Goal: Task Accomplishment & Management: Complete application form

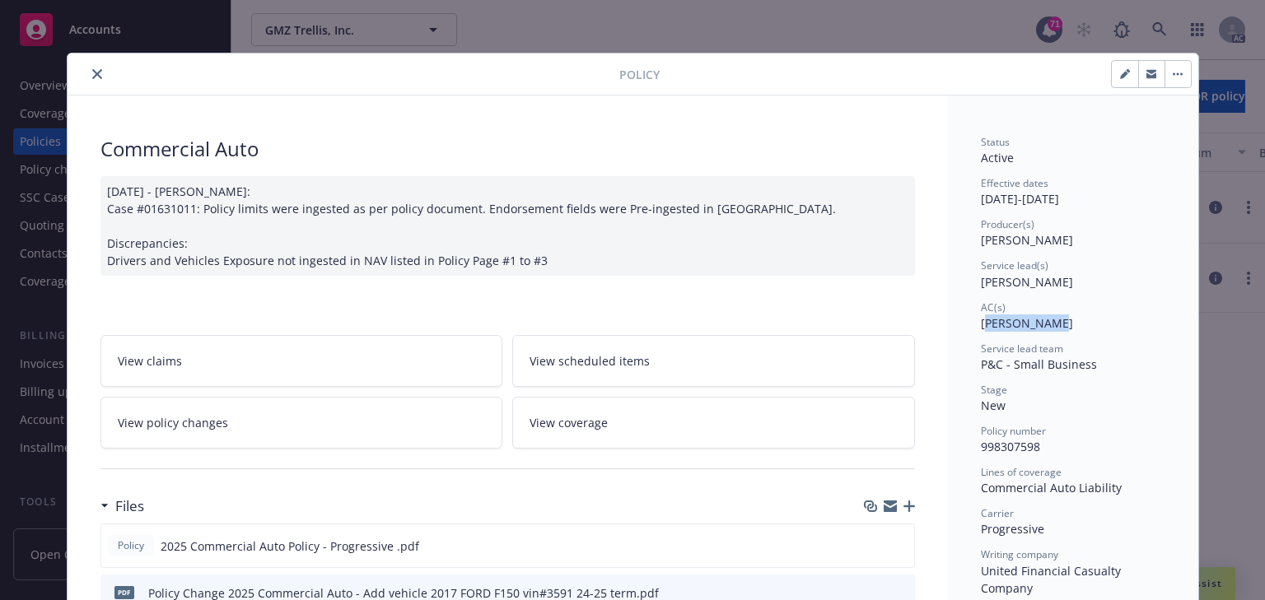
scroll to position [49, 0]
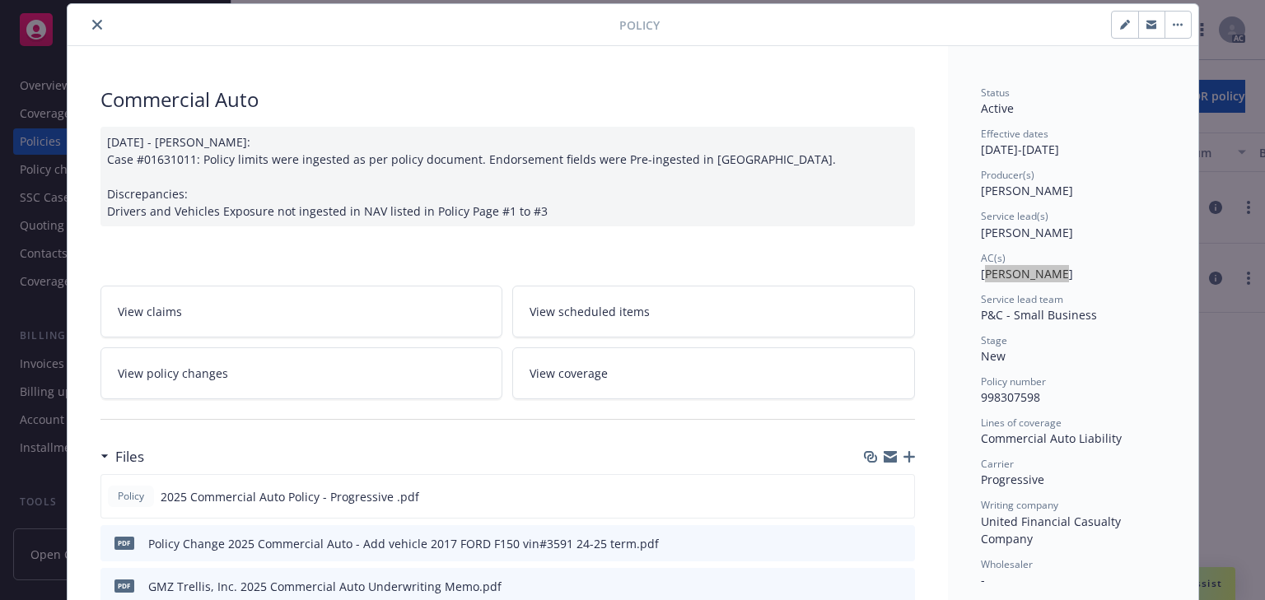
drag, startPoint x: 92, startPoint y: 30, endPoint x: 83, endPoint y: 30, distance: 9.1
click at [92, 30] on button "close" at bounding box center [97, 25] width 20 height 20
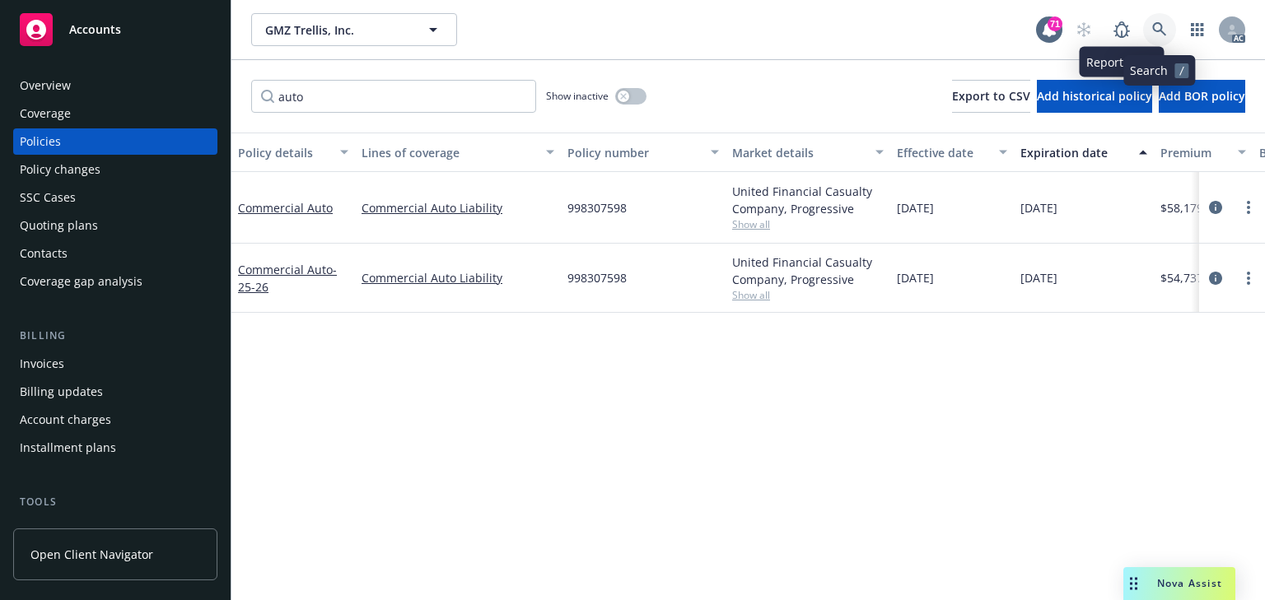
click at [1167, 38] on link at bounding box center [1159, 29] width 33 height 33
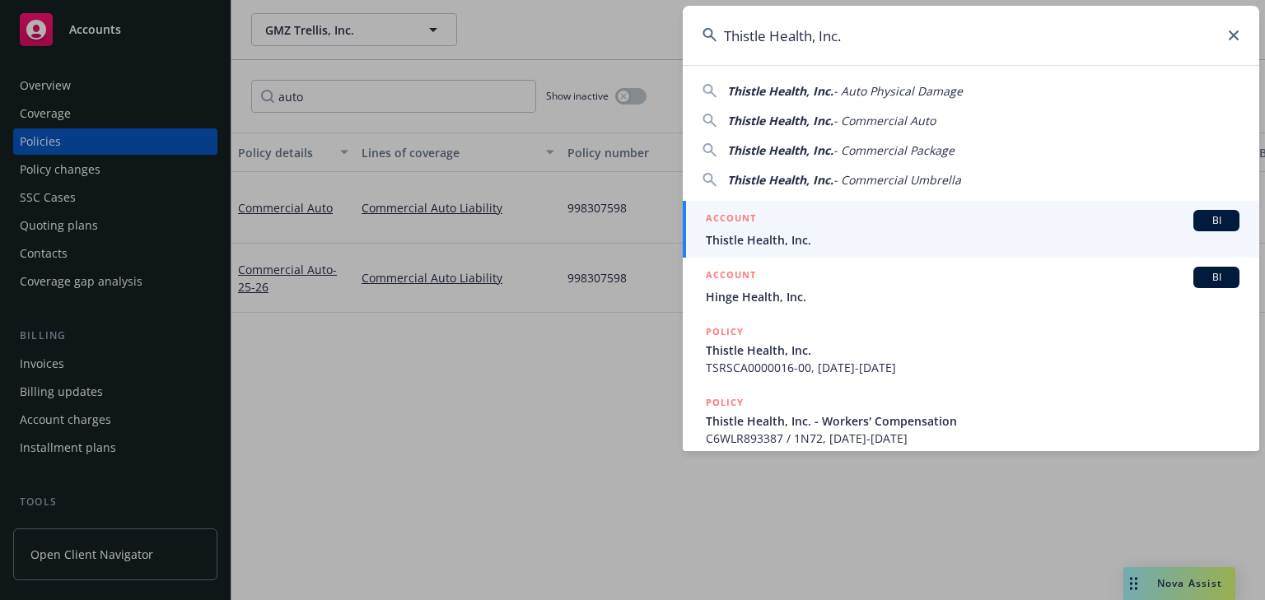
type input "Thistle Health, Inc."
click at [793, 244] on span "Thistle Health, Inc." at bounding box center [973, 239] width 534 height 17
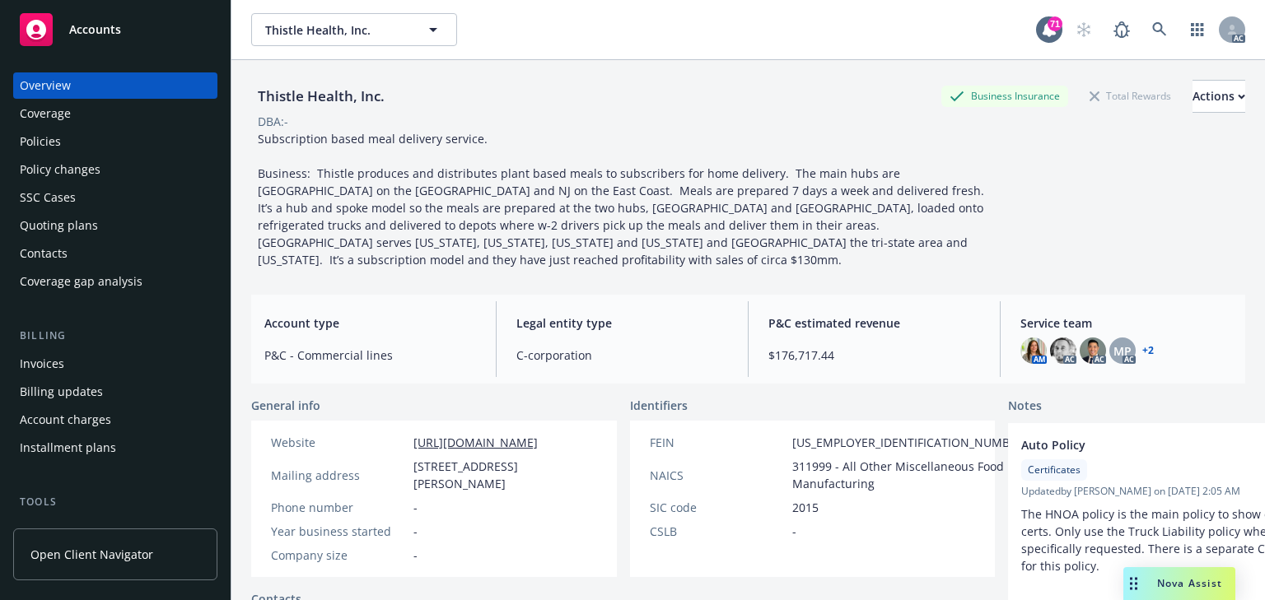
click at [59, 147] on div "Policies" at bounding box center [115, 141] width 191 height 26
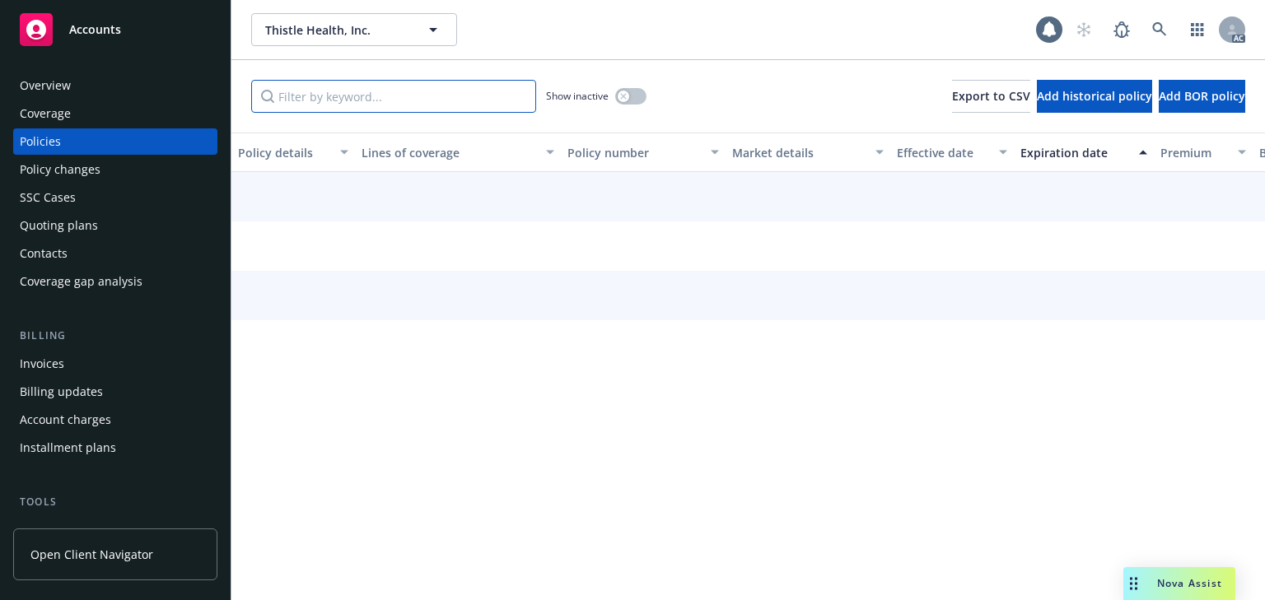
click at [384, 105] on input "Filter by keyword..." at bounding box center [393, 96] width 285 height 33
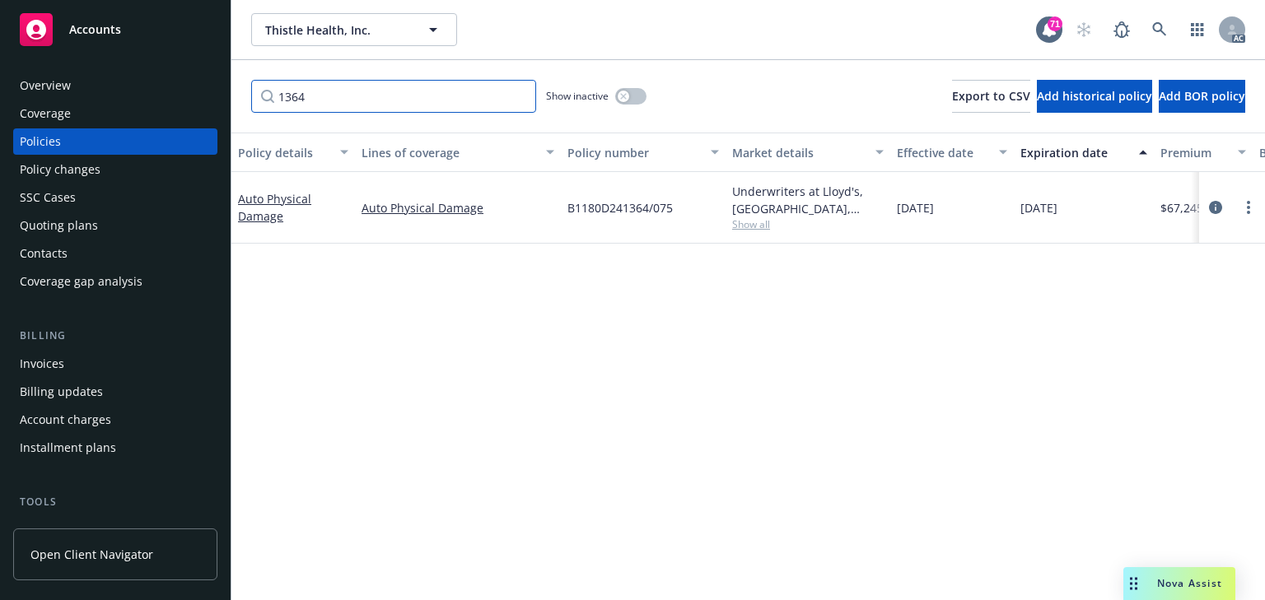
type input "1364"
click at [730, 316] on div "Policy details Lines of coverage Policy number Market details Effective date Ex…" at bounding box center [748, 367] width 1034 height 468
click at [1216, 208] on icon "circleInformation" at bounding box center [1215, 207] width 13 height 13
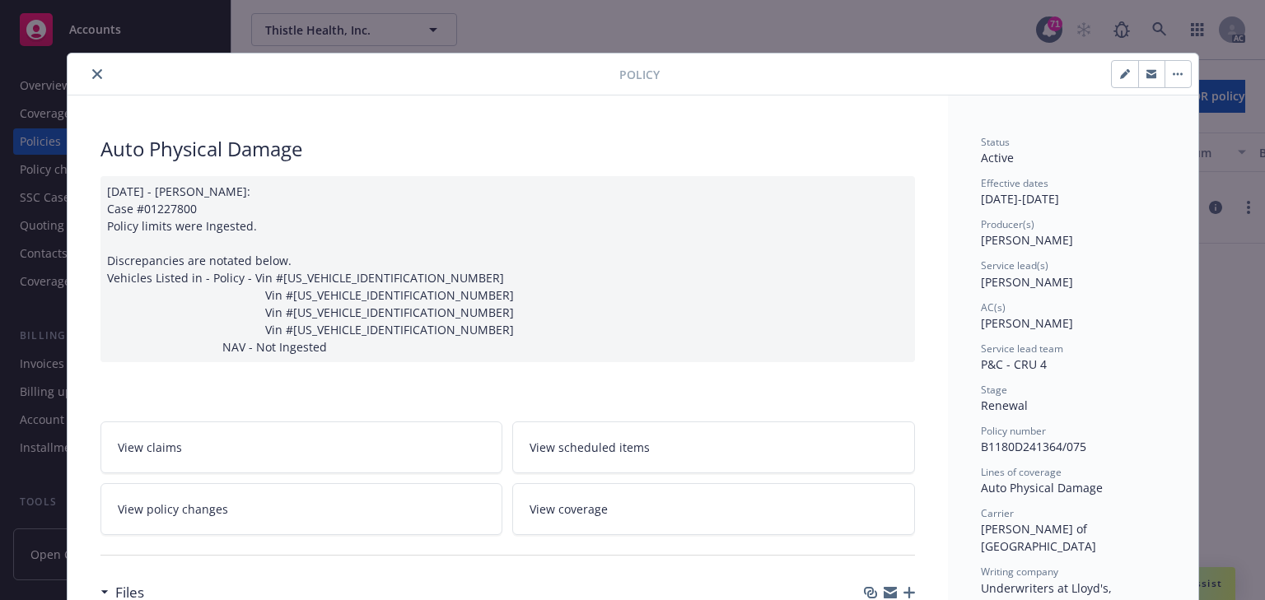
click at [269, 529] on link "View policy changes" at bounding box center [301, 509] width 403 height 52
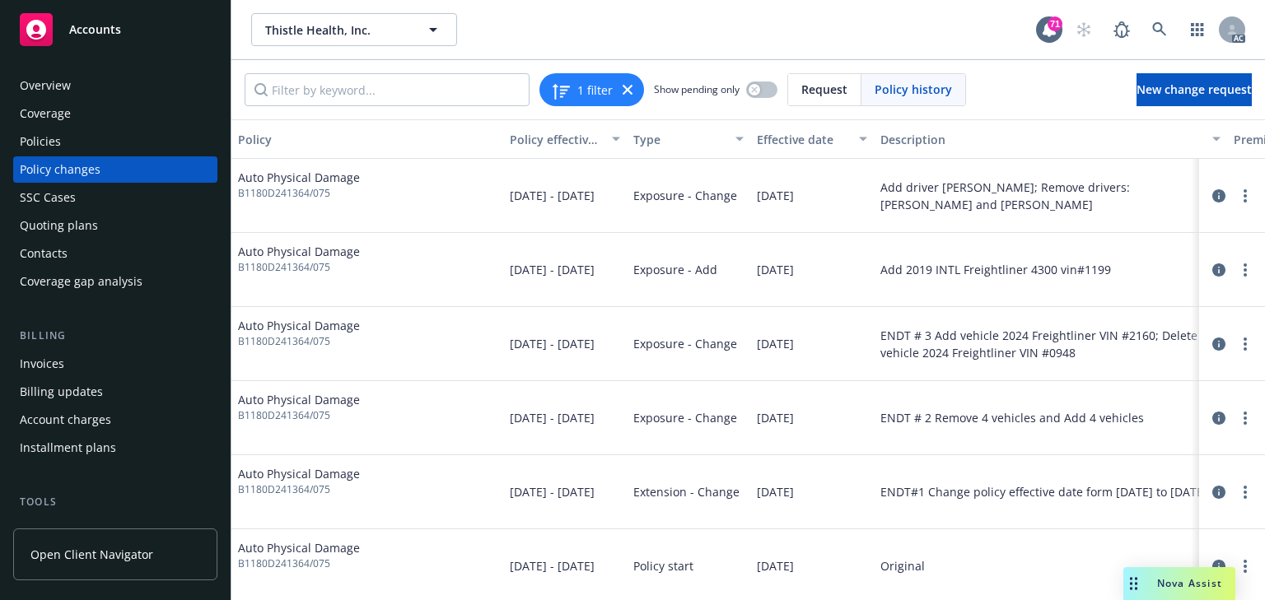
click at [89, 142] on div "Policies" at bounding box center [115, 141] width 191 height 26
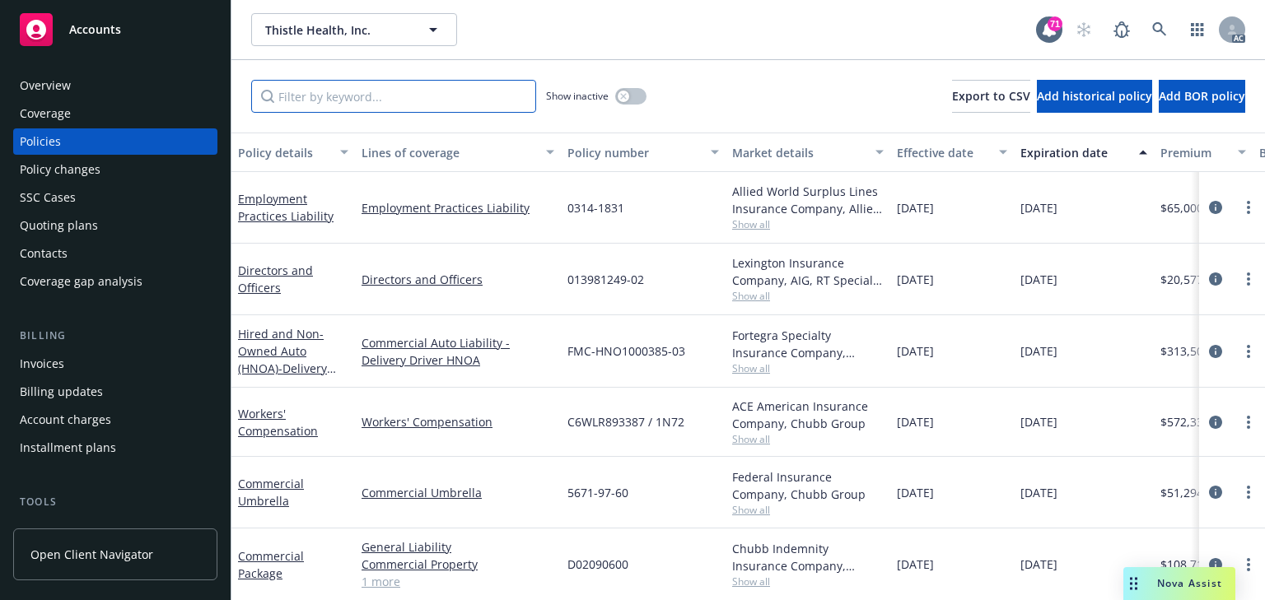
click at [327, 91] on input "Filter by keyword..." at bounding box center [393, 96] width 285 height 33
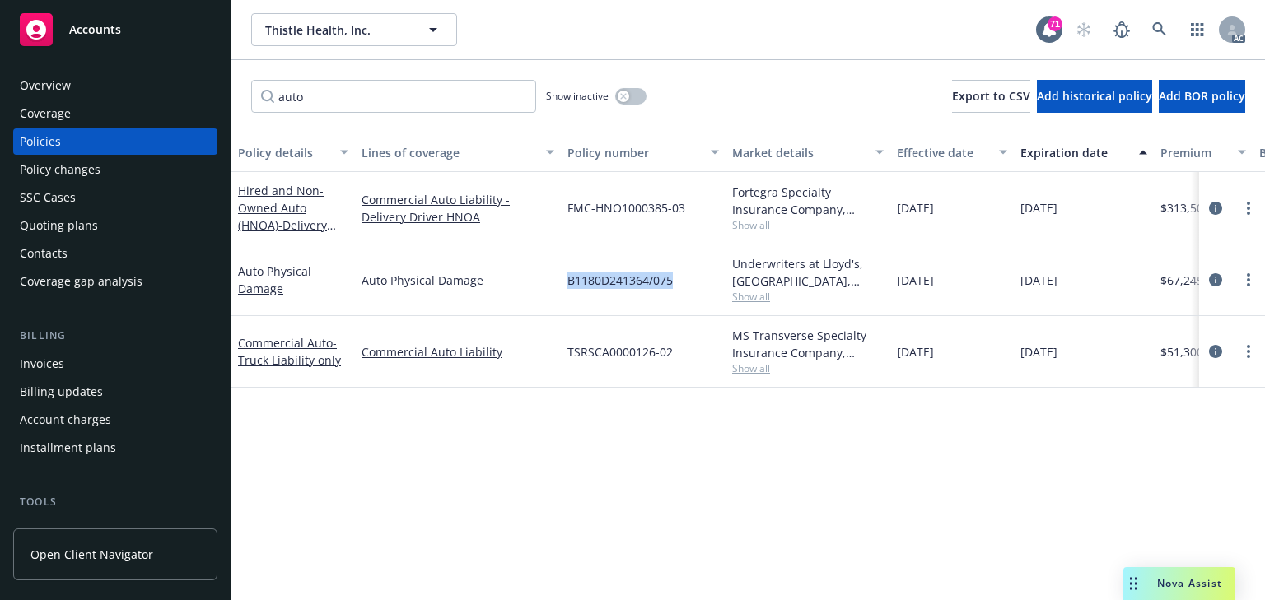
drag, startPoint x: 670, startPoint y: 274, endPoint x: 559, endPoint y: 248, distance: 113.5
click at [692, 272] on div "Auto Physical Damage Auto Physical Damage B1180D241364/075 Underwriters at Lloy…" at bounding box center [1025, 281] width 1589 height 72
click at [365, 89] on input "auto" at bounding box center [393, 96] width 285 height 33
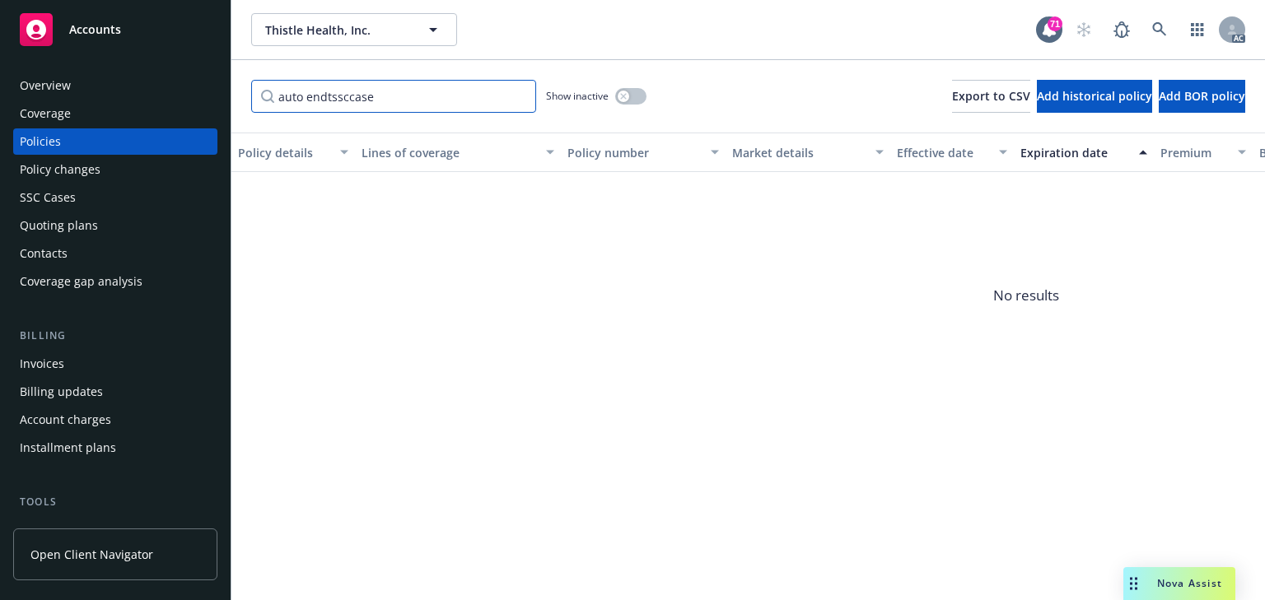
type input "auto"
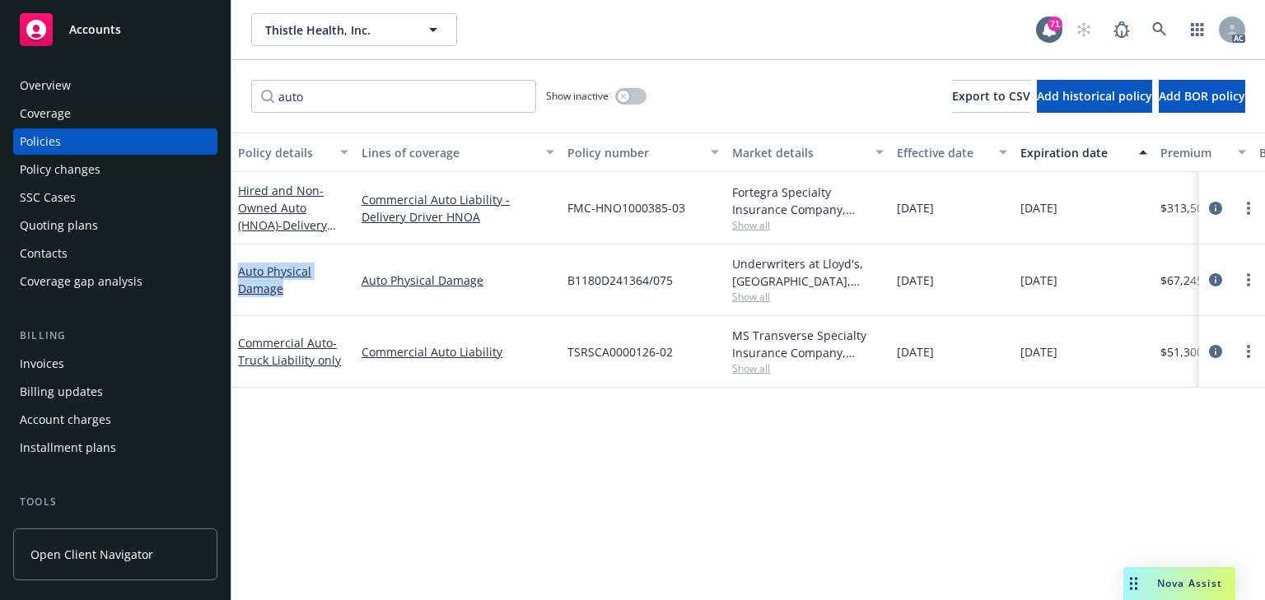
copy link "Auto Physical Damage"
drag, startPoint x: 267, startPoint y: 292, endPoint x: 237, endPoint y: 264, distance: 41.3
click at [237, 264] on div "Auto Physical Damage" at bounding box center [293, 281] width 124 height 72
click at [742, 300] on span "Show all" at bounding box center [808, 297] width 152 height 14
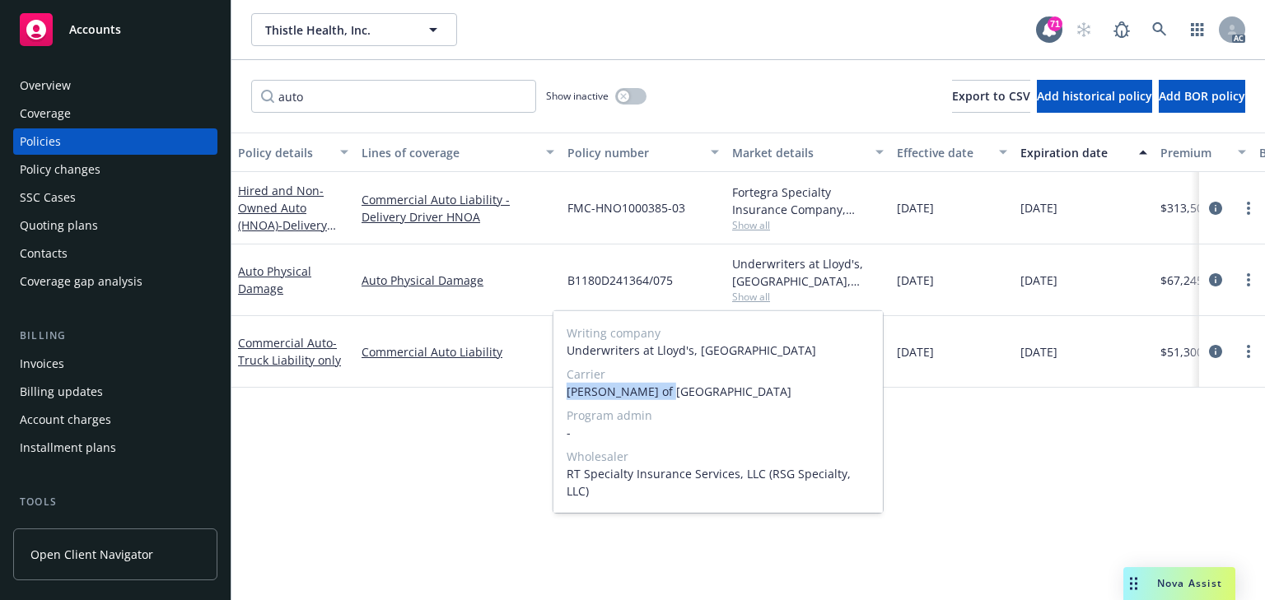
copy span "[PERSON_NAME] of [GEOGRAPHIC_DATA]"
drag, startPoint x: 683, startPoint y: 398, endPoint x: 563, endPoint y: 397, distance: 119.4
click at [563, 397] on div "Writing company Underwriters at Lloyd's, London Carrier Lloyd's of London Progr…" at bounding box center [717, 412] width 329 height 202
drag, startPoint x: 762, startPoint y: 478, endPoint x: 565, endPoint y: 474, distance: 196.9
click at [565, 474] on div "Writing company Underwriters at Lloyd's, London Carrier Lloyd's of London Progr…" at bounding box center [717, 412] width 329 height 202
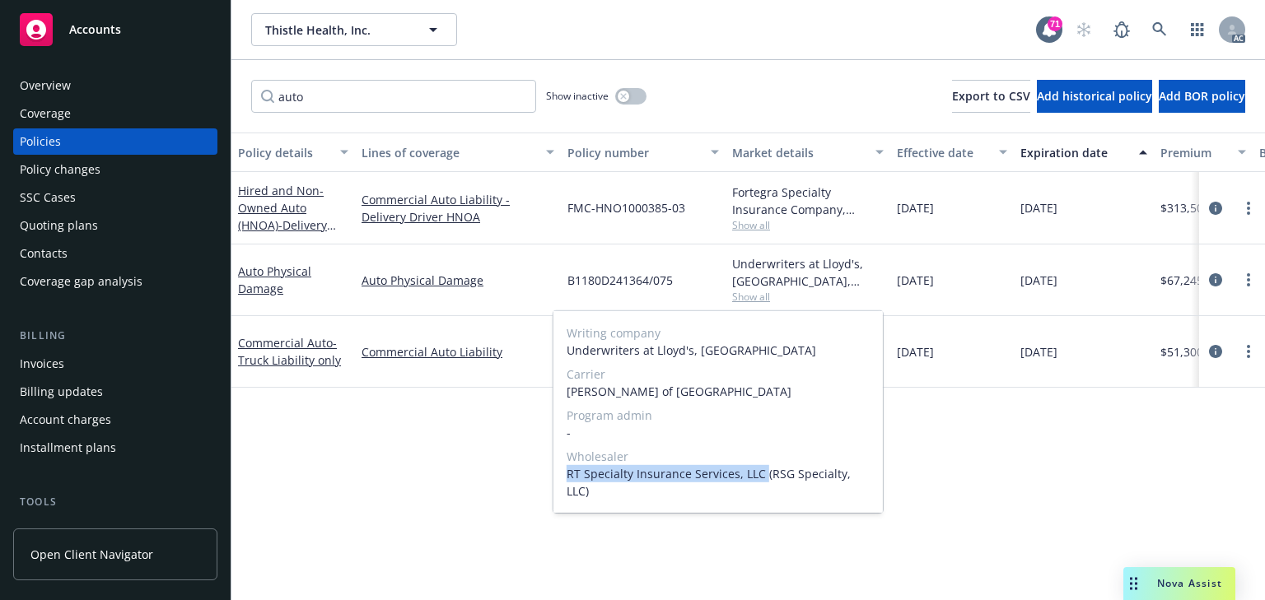
copy span "RT Specialty Insurance Services, LLC"
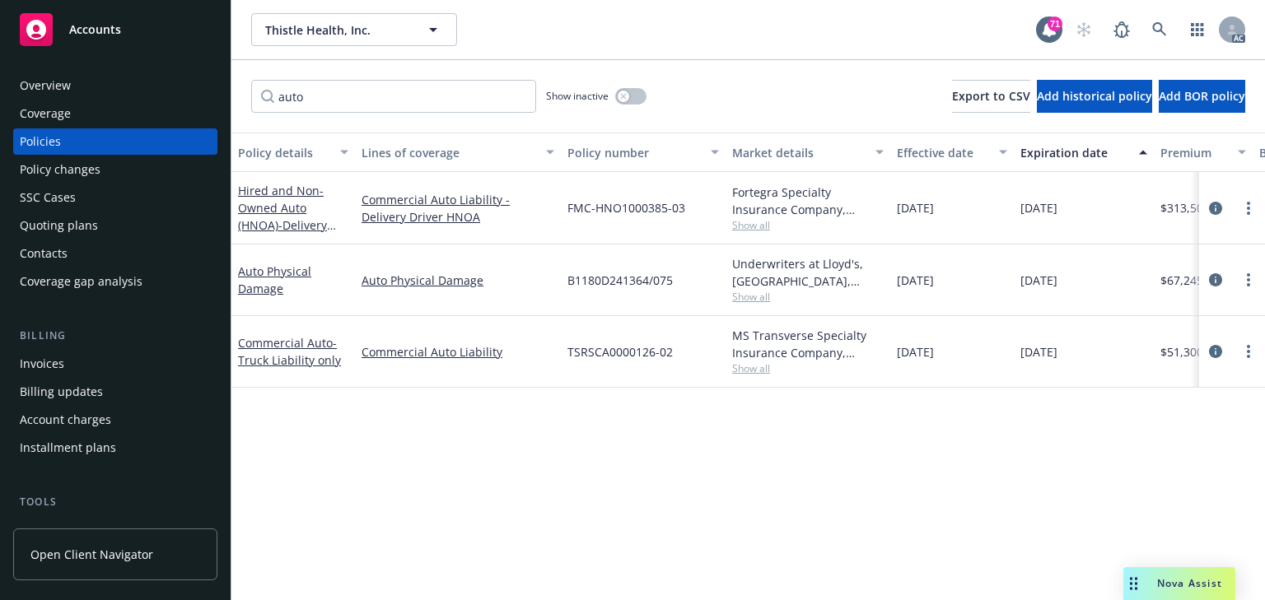
click at [39, 177] on div "Policy changes" at bounding box center [60, 169] width 81 height 26
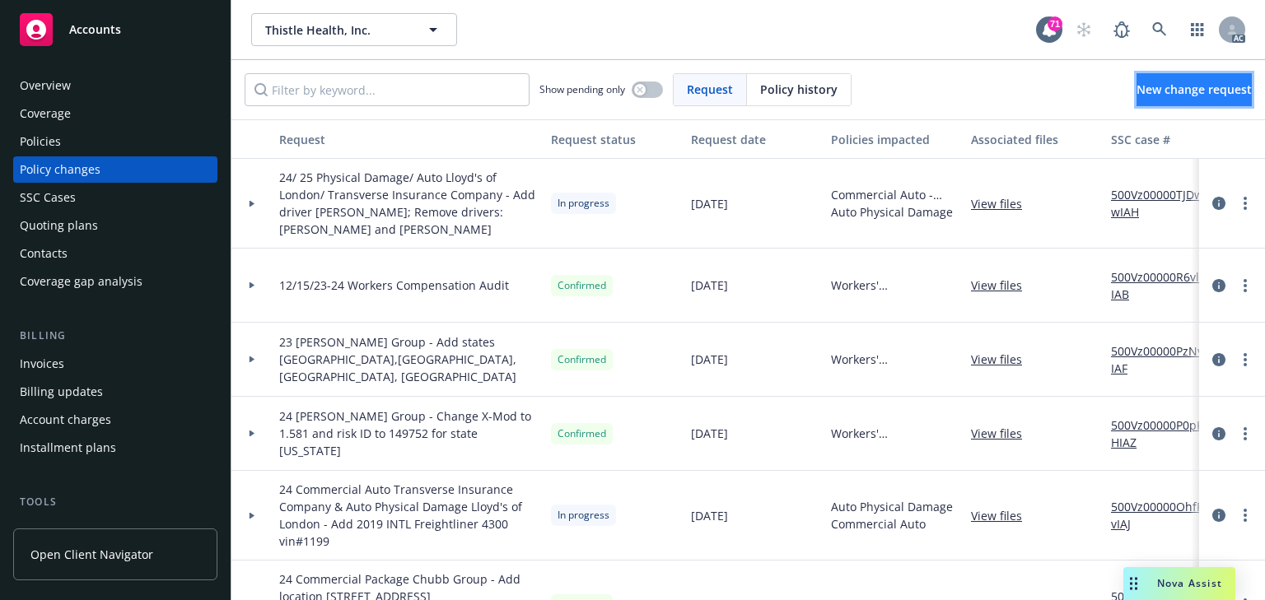
click at [1156, 96] on span "New change request" at bounding box center [1193, 90] width 115 height 16
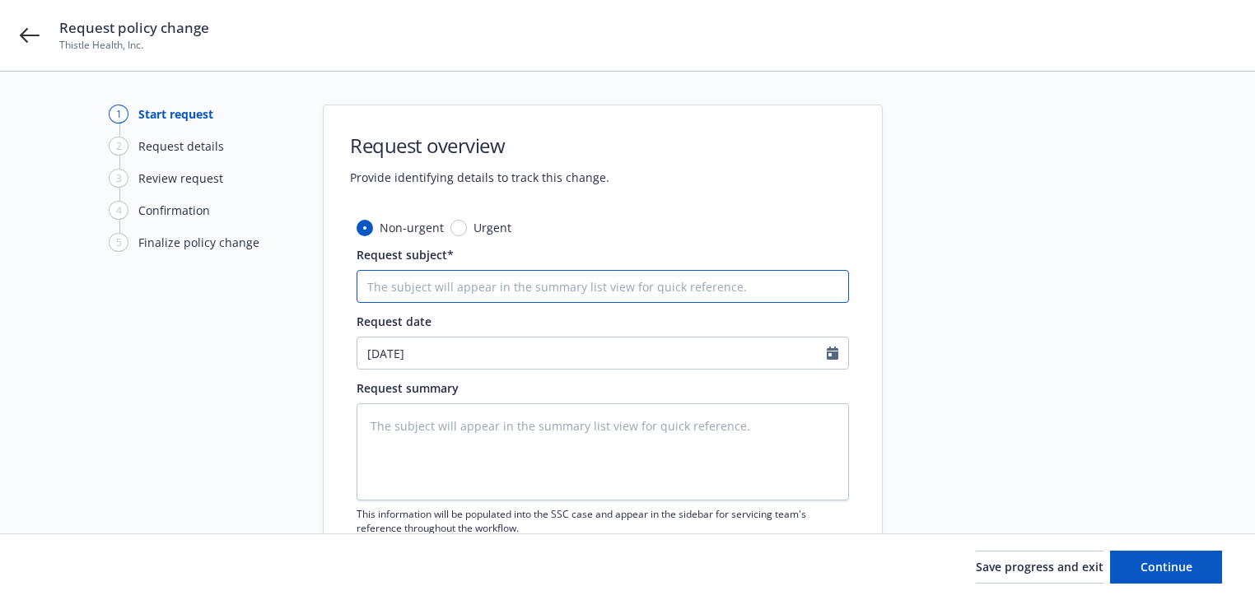
click at [698, 290] on input "Request subject*" at bounding box center [603, 286] width 492 height 33
paste input "24 Auto Physical [PERSON_NAME] of London/RT Specialty Insurance Services, LLC -"
type textarea "x"
type input "24 Auto Physical [PERSON_NAME] of London/RT Specialty Insurance Services, LLC -"
type textarea "x"
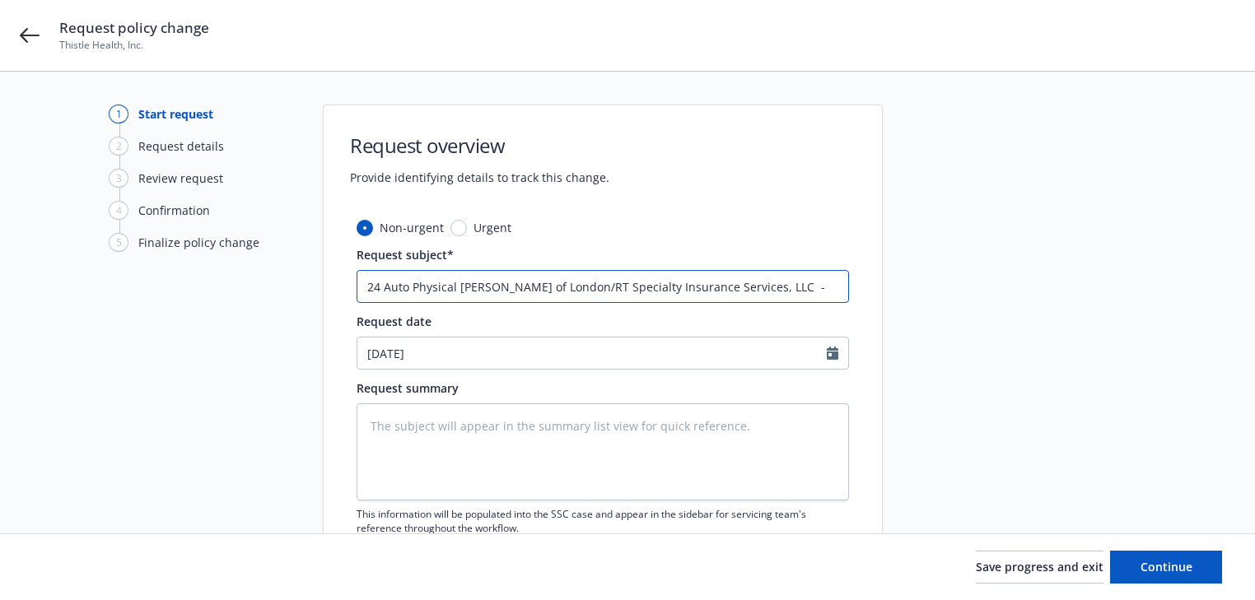
type input "24 Auto Physical [PERSON_NAME] of London/RT Specialty Insurance Services, LLC -"
click at [659, 441] on textarea at bounding box center [603, 452] width 492 height 97
paste textarea "[US_VEHICLE_IDENTIFICATION_NUMBER]"
type textarea "[US_VEHICLE_IDENTIFICATION_NUMBER]"
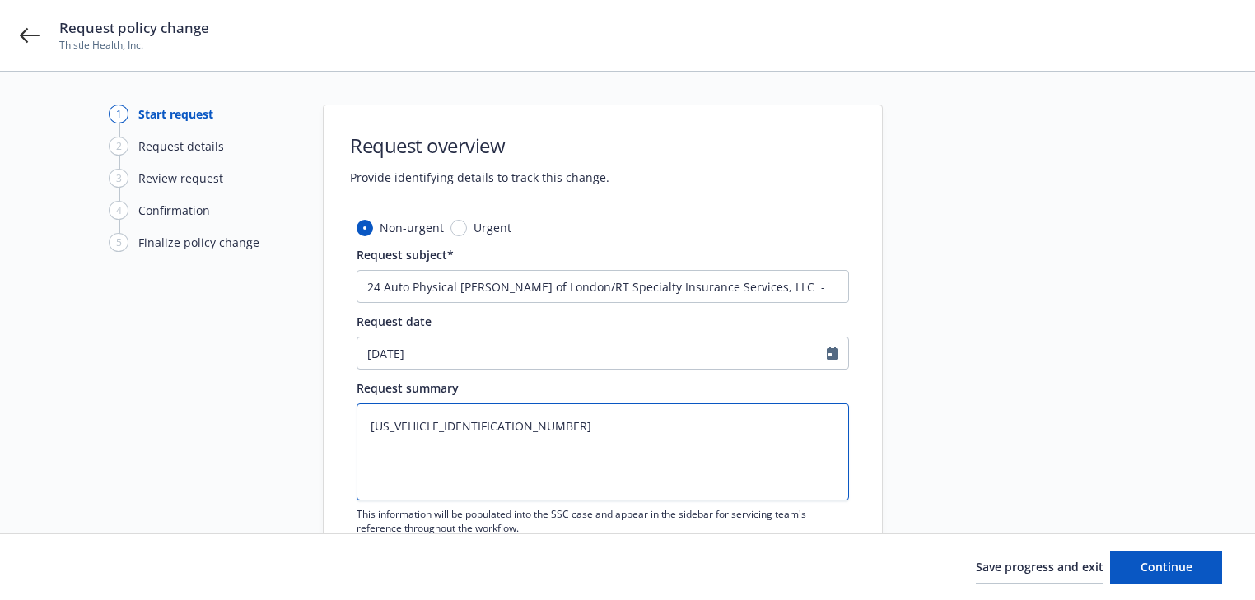
click at [369, 423] on textarea "[US_VEHICLE_IDENTIFICATION_NUMBER]" at bounding box center [603, 452] width 492 height 97
type textarea "x"
type textarea "A3ALACWFC7PDNZ9372"
type textarea "x"
type textarea "Ad3ALACWFC7PDNZ9372"
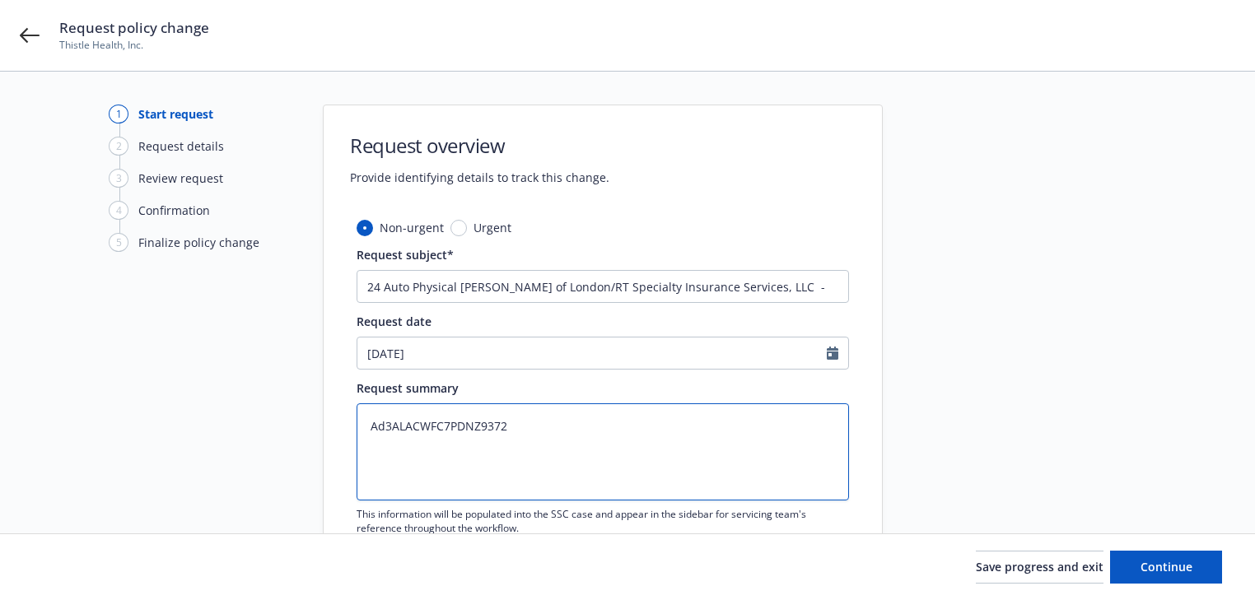
type textarea "x"
type textarea "Add3ALACWFC7PDNZ9372"
type textarea "x"
type textarea "Add [US_VEHICLE_IDENTIFICATION_NUMBER]"
type textarea "x"
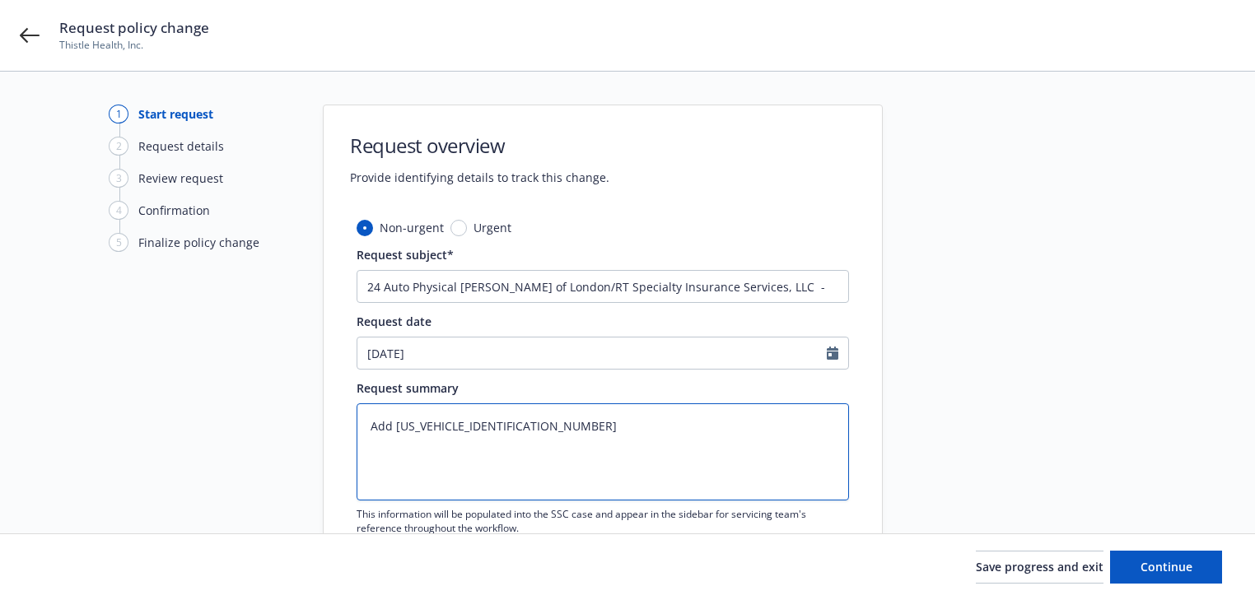
type textarea "Add v3ALACWFC7PDNZ9372"
type textarea "x"
type textarea "Add ve3ALACWFC7PDNZ9372"
type textarea "x"
type textarea "Add veh3ALACWFC7PDNZ9372"
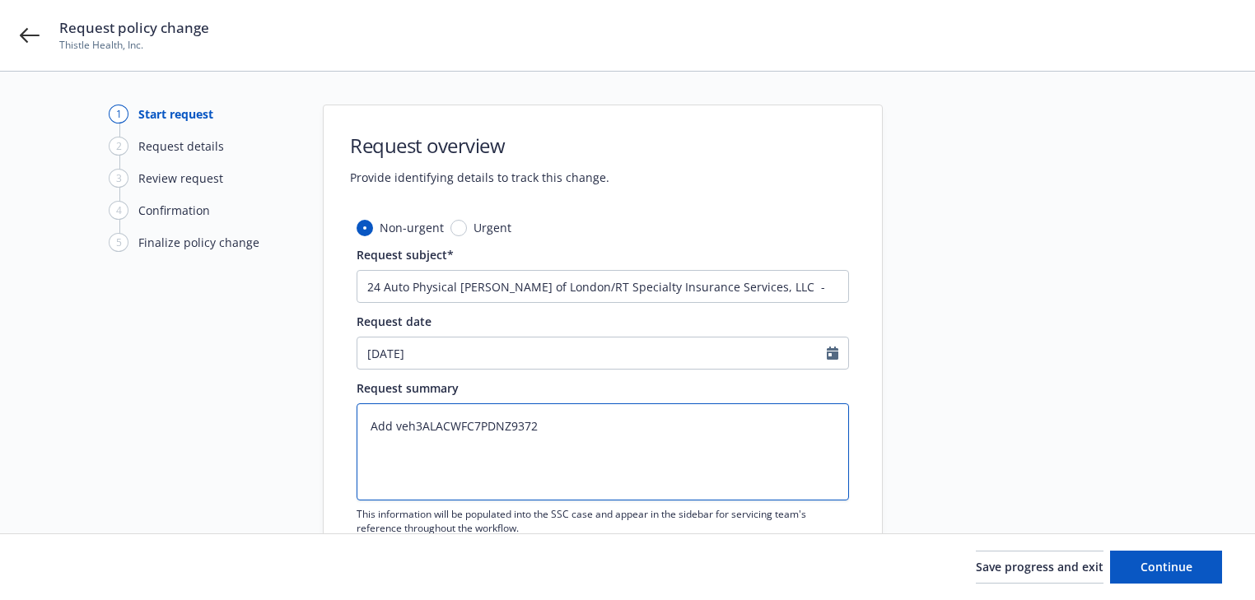
type textarea "x"
type textarea "Add vehi3ALACWFC7PDNZ9372"
type textarea "x"
type textarea "Add vehicl3ALACWFC7PDNZ9372"
type textarea "x"
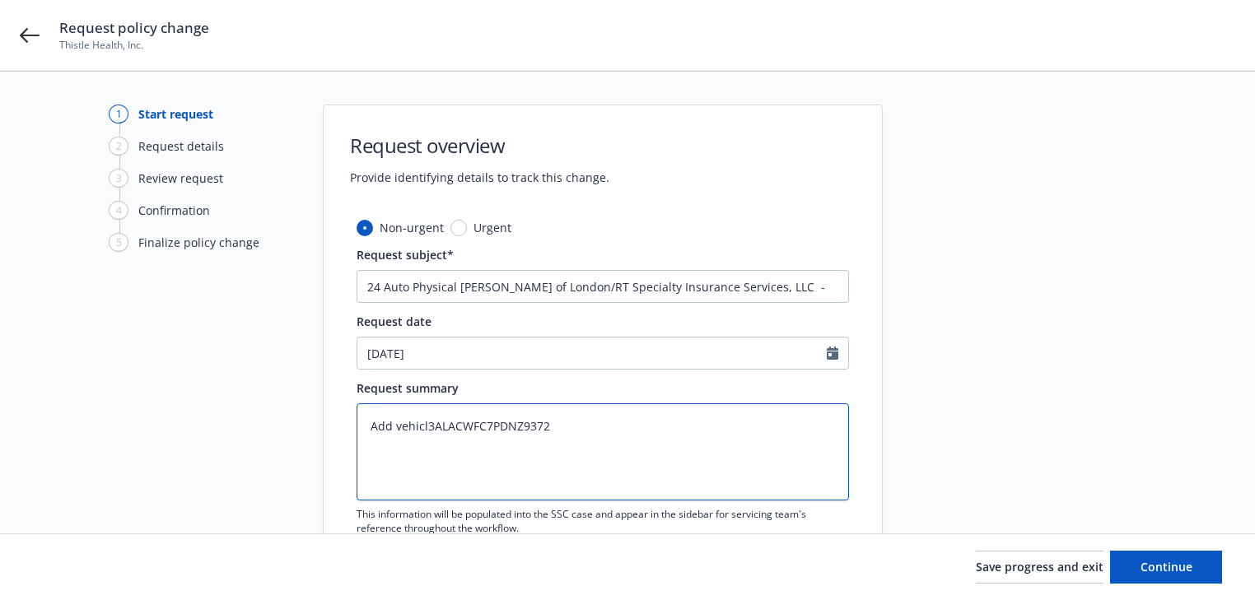
type textarea "Add vehicle3ALACWFC7PDNZ9372"
type textarea "x"
click at [436, 427] on textarea "Add vehicle [US_VEHICLE_IDENTIFICATION_NUMBER]" at bounding box center [603, 452] width 492 height 97
paste textarea "2019 Intl Freightliner 4300"
type textarea "Add vehicle 2019 Intl Freightliner 43003ALACWFC7PDNZ9372"
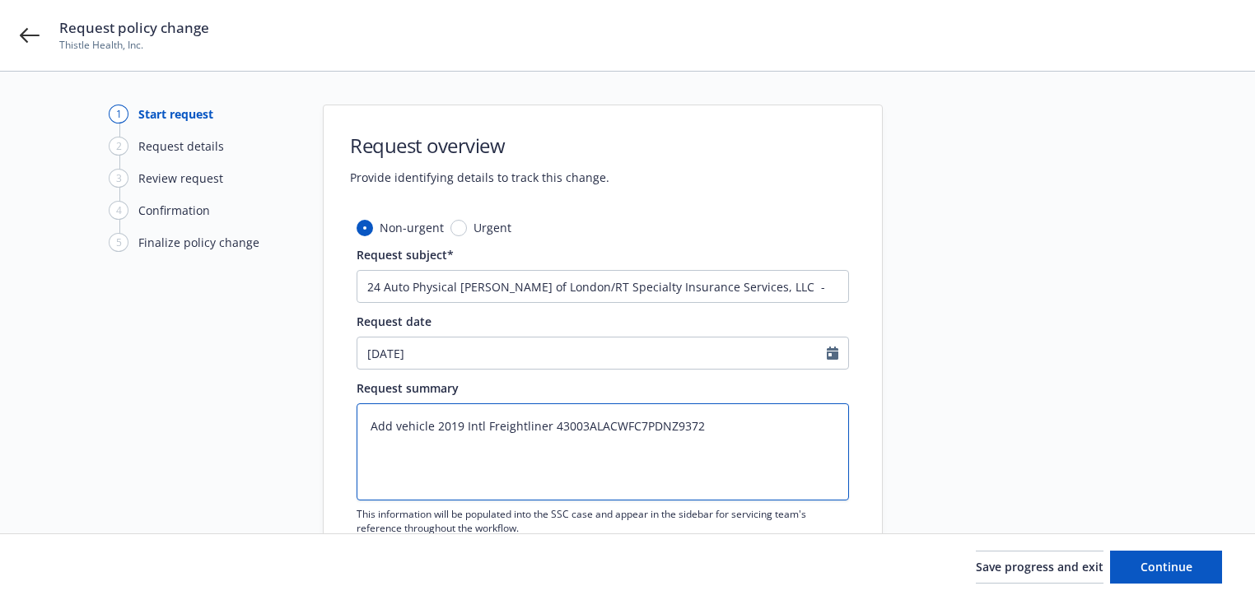
type textarea "x"
type textarea "Add vehicle 2019 Intl Freightliner 4300 [US_VEHICLE_IDENTIFICATION_NUMBER]"
click at [439, 424] on textarea "Add vehicle 2019 Intl Freightliner 4300 [US_VEHICLE_IDENTIFICATION_NUMBER]" at bounding box center [603, 452] width 492 height 97
type textarea "x"
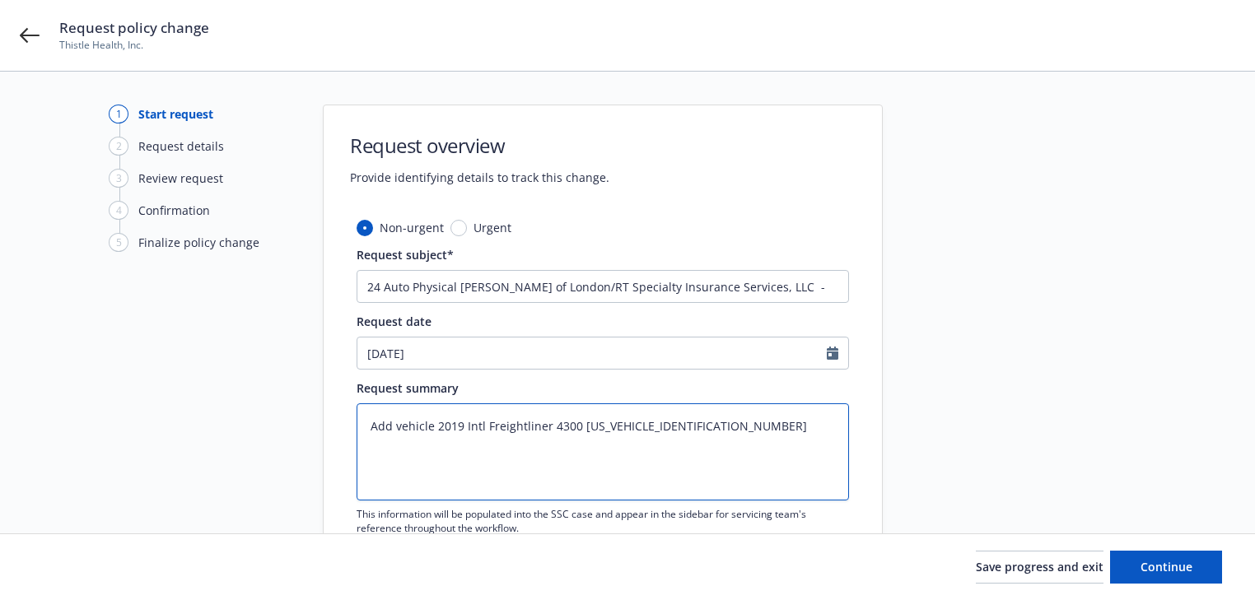
type textarea "Add vehicle 2Intl Freightliner 4300 [US_VEHICLE_IDENTIFICATION_NUMBER]"
type textarea "x"
type textarea "Add vehicle 20Intl Freightliner 4300 [US_VEHICLE_IDENTIFICATION_NUMBER]"
type textarea "x"
type textarea "Add vehicle 202Intl Freightliner 4300 [US_VEHICLE_IDENTIFICATION_NUMBER]"
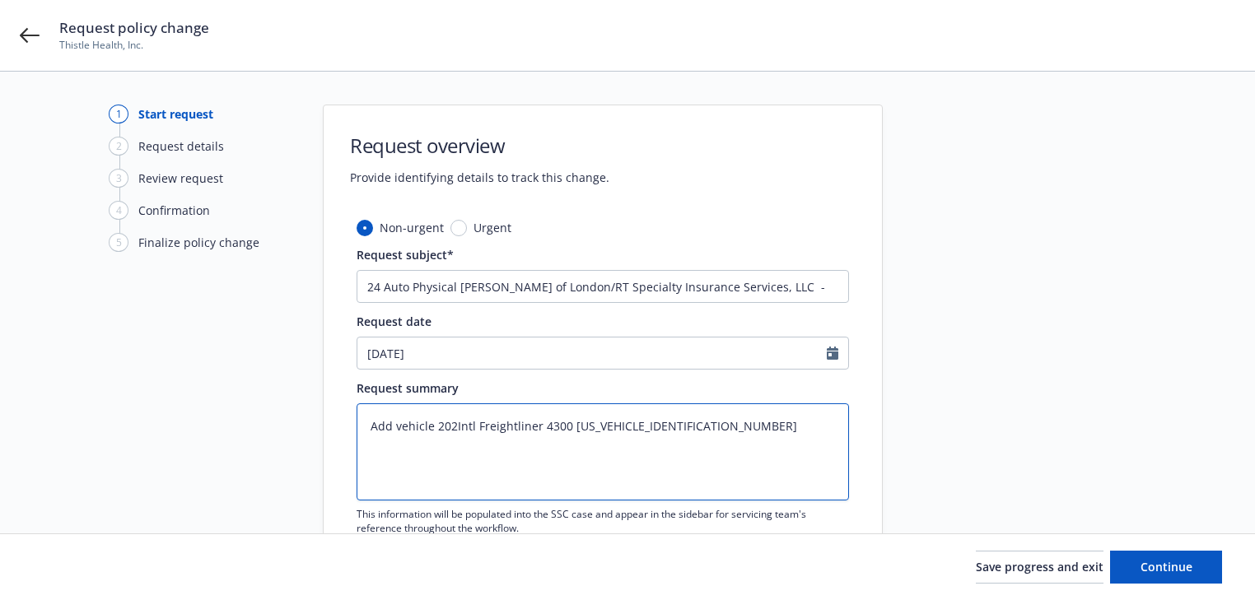
type textarea "x"
type textarea "Add vehicle 2023Intl Freightliner 4300 [US_VEHICLE_IDENTIFICATION_NUMBER]"
type textarea "x"
type textarea "Add vehicle 2023 Intl Freightliner 4300 [US_VEHICLE_IDENTIFICATION_NUMBER]"
click at [468, 430] on textarea "Add vehicle 2023 Intl Freightliner 4300 [US_VEHICLE_IDENTIFICATION_NUMBER]" at bounding box center [603, 452] width 492 height 97
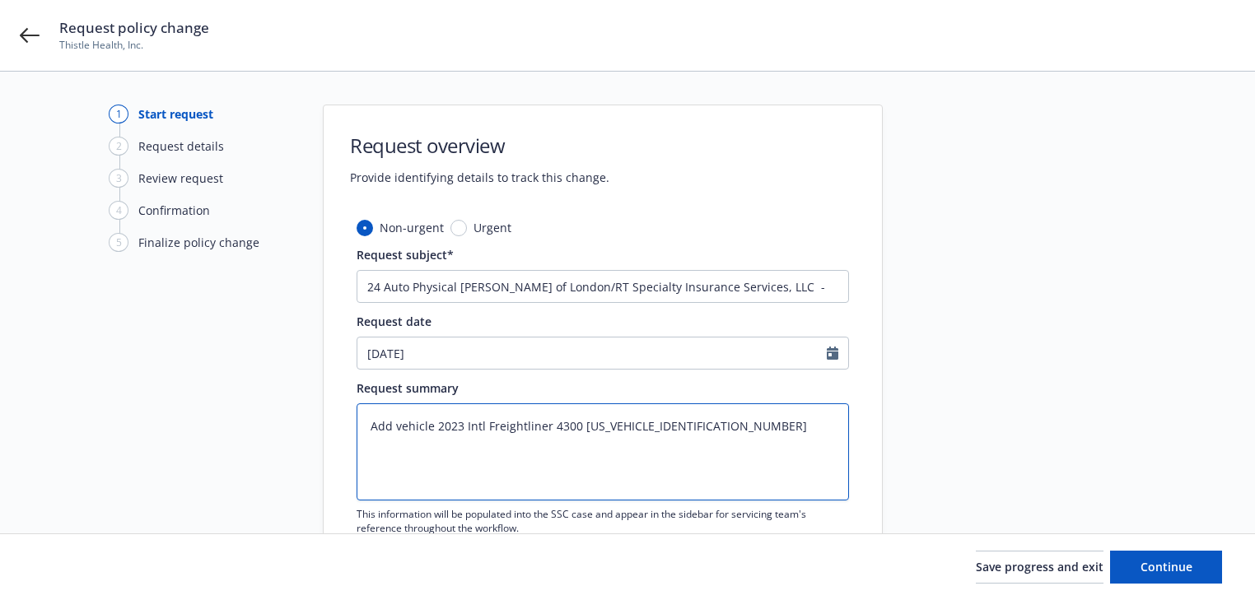
click at [468, 430] on textarea "Add vehicle 2023 Intl Freightliner 4300 [US_VEHICLE_IDENTIFICATION_NUMBER]" at bounding box center [603, 452] width 492 height 97
type textarea "x"
type textarea "Add vehicle 2023 Freightliner 4300 [US_VEHICLE_IDENTIFICATION_NUMBER]"
click at [468, 461] on textarea "Add vehicle 2023 Freightliner 4300 [US_VEHICLE_IDENTIFICATION_NUMBER]" at bounding box center [603, 452] width 492 height 97
click at [544, 422] on textarea "Add vehicle 2023 Freightliner 4300 [US_VEHICLE_IDENTIFICATION_NUMBER]" at bounding box center [603, 452] width 492 height 97
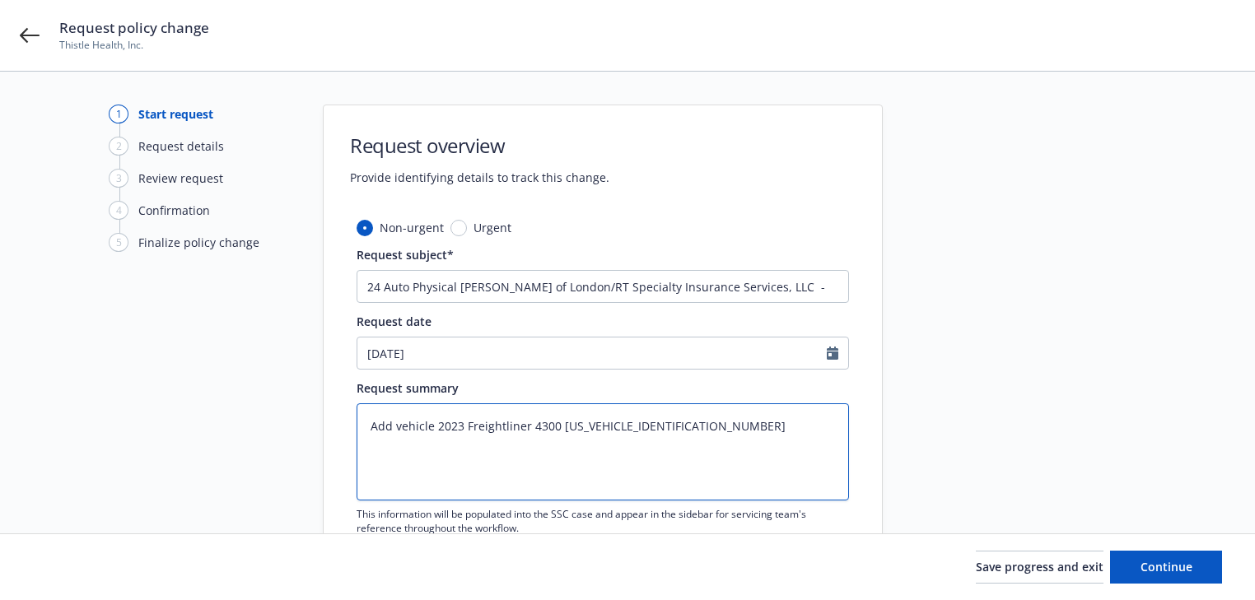
click at [544, 422] on textarea "Add vehicle 2023 Freightliner 4300 [US_VEHICLE_IDENTIFICATION_NUMBER]" at bounding box center [603, 452] width 492 height 97
type textarea "x"
click at [502, 471] on textarea "Add vehicle 2023 Freightliner [US_VEHICLE_IDENTIFICATION_NUMBER]" at bounding box center [603, 452] width 492 height 97
type textarea "Add vehicle 2023 Freightliner [US_VEHICLE_IDENTIFICATION_NUMBER]"
drag, startPoint x: 1179, startPoint y: 568, endPoint x: 944, endPoint y: 509, distance: 242.9
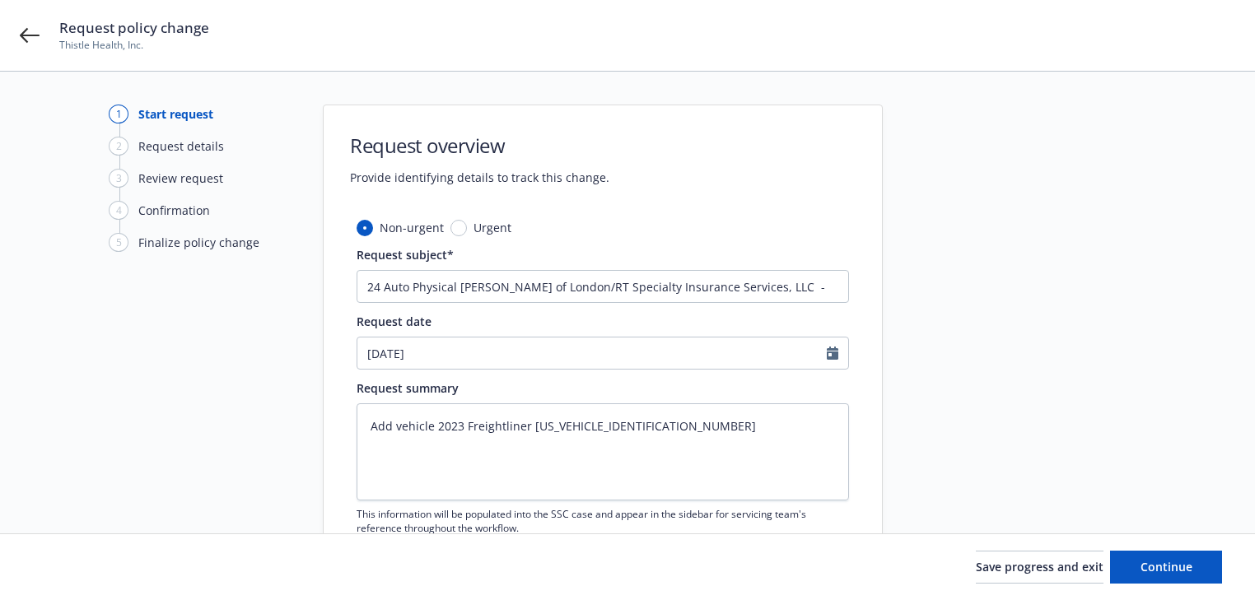
click at [932, 502] on div at bounding box center [1031, 360] width 231 height 511
click at [1171, 572] on span "Continue" at bounding box center [1167, 567] width 52 height 16
type textarea "x"
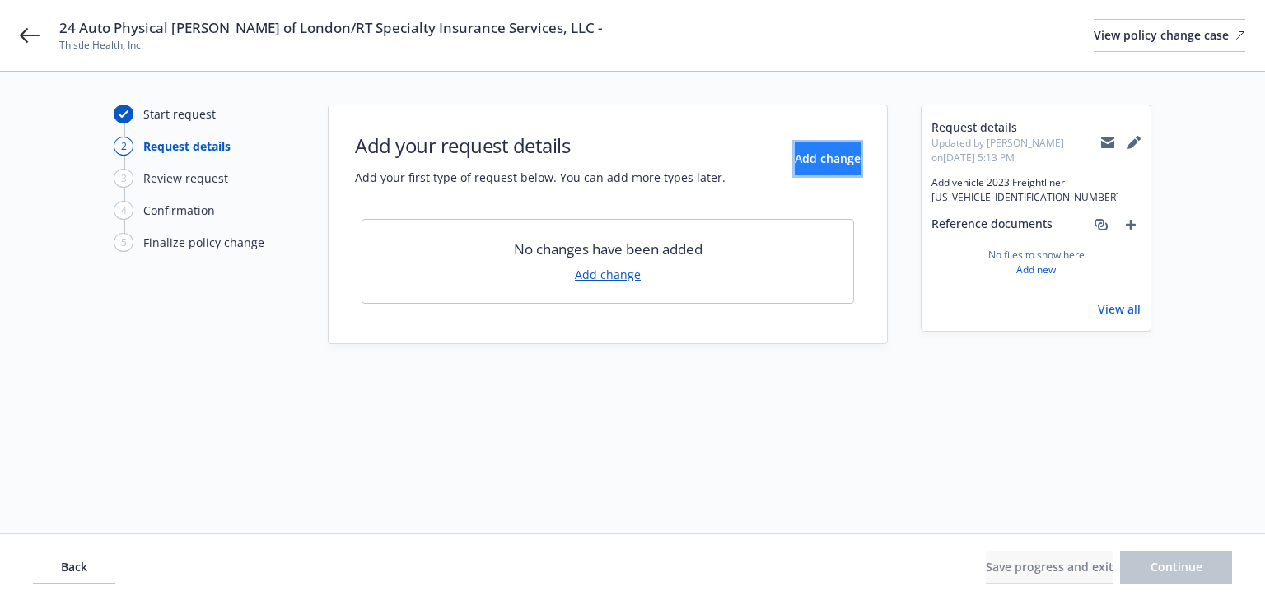
click at [795, 169] on button "Add change" at bounding box center [828, 158] width 66 height 33
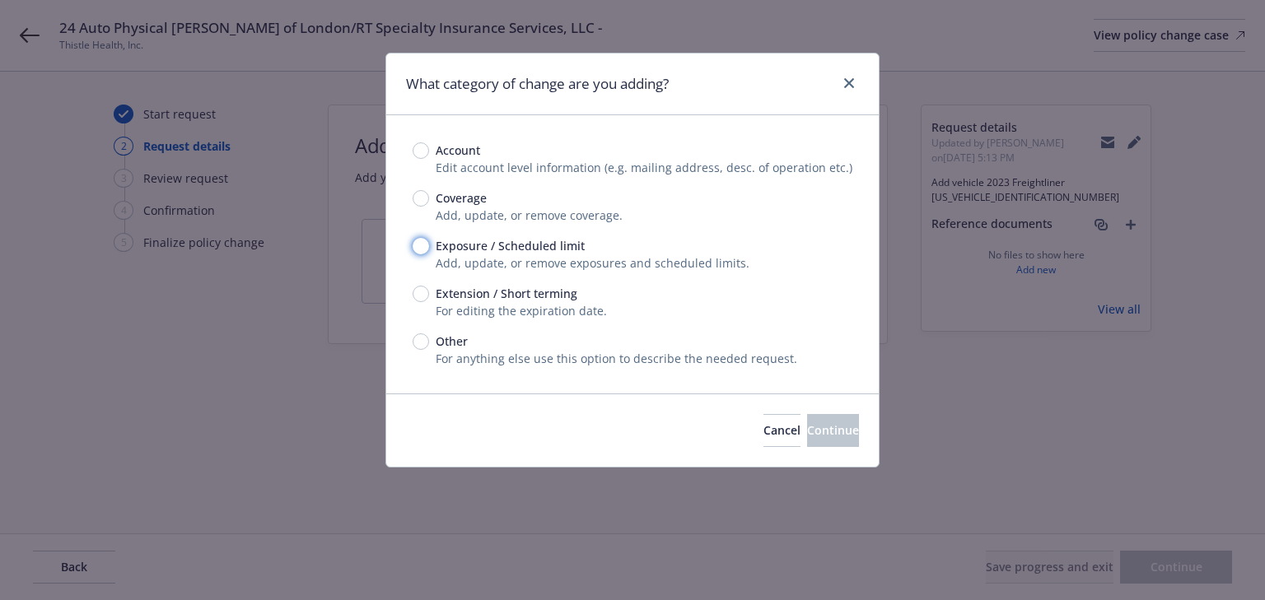
click at [421, 244] on input "Exposure / Scheduled limit" at bounding box center [421, 246] width 16 height 16
radio input "true"
click at [810, 416] on button "Continue" at bounding box center [833, 430] width 52 height 33
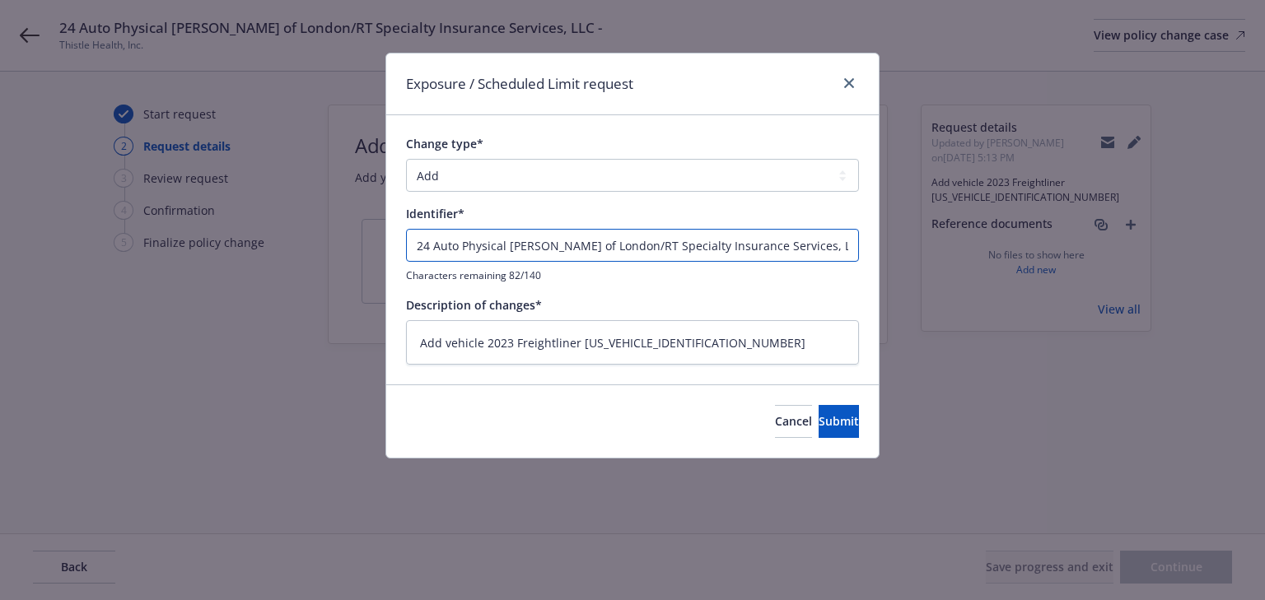
click at [751, 256] on input "24 Auto Physical [PERSON_NAME] of London/RT Specialty Insurance Services, LLC -" at bounding box center [632, 245] width 453 height 33
drag, startPoint x: 849, startPoint y: 245, endPoint x: -442, endPoint y: 199, distance: 1292.1
click at [0, 199] on html "24 Auto Physical [PERSON_NAME] of London/RT Specialty Insurance Services, LLC -…" at bounding box center [632, 300] width 1265 height 600
type textarea "x"
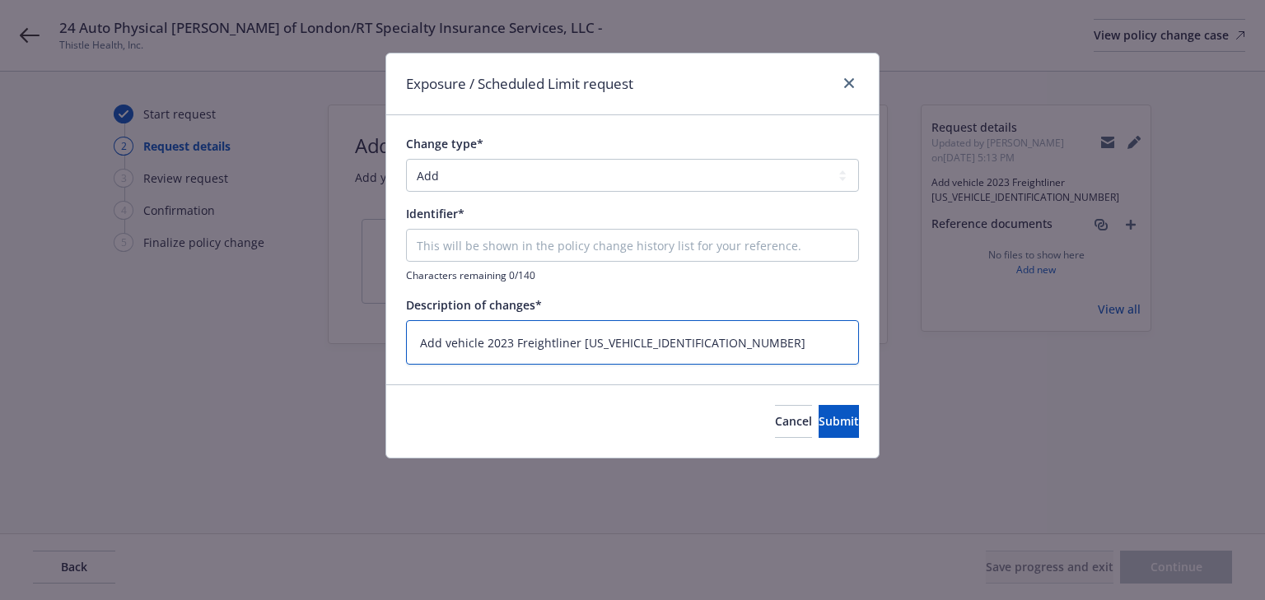
drag, startPoint x: 415, startPoint y: 343, endPoint x: 576, endPoint y: 339, distance: 160.6
click at [576, 339] on textarea "Add vehicle 2023 Freightliner [US_VEHICLE_IDENTIFICATION_NUMBER]" at bounding box center [632, 342] width 453 height 45
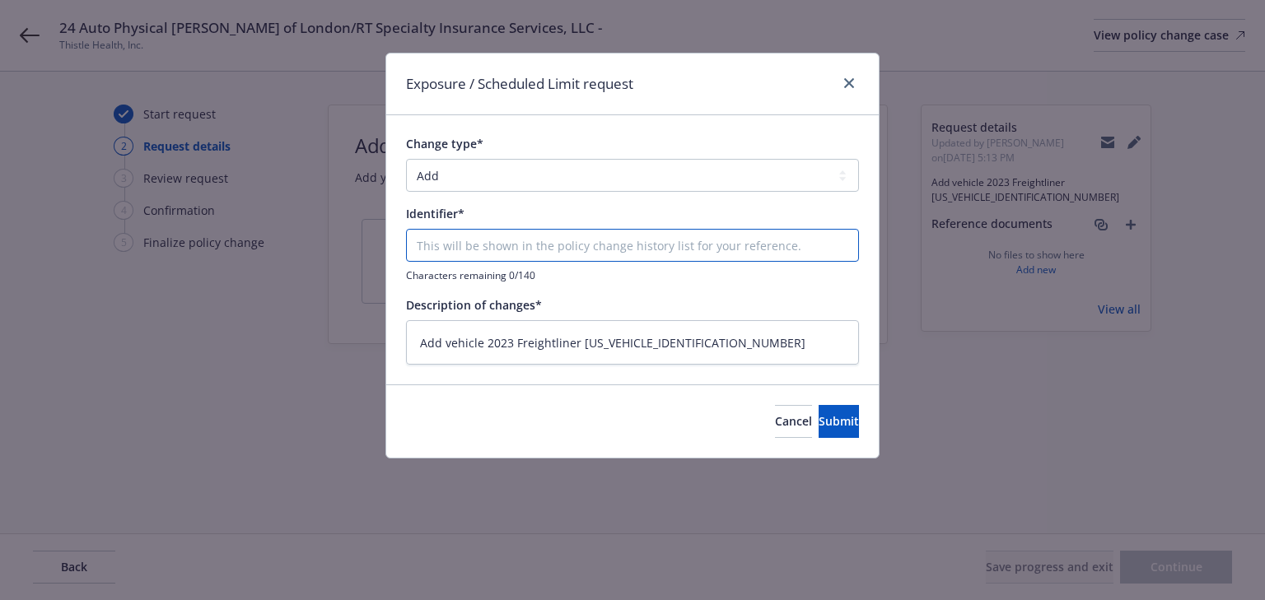
click at [539, 244] on input "Change type*" at bounding box center [632, 245] width 453 height 33
paste input "Add vehicle 2023 Freightliner"
type input "Add vehicle 2023 Freightliner"
type textarea "x"
type input "Add vehicle 2023 Freightliner"
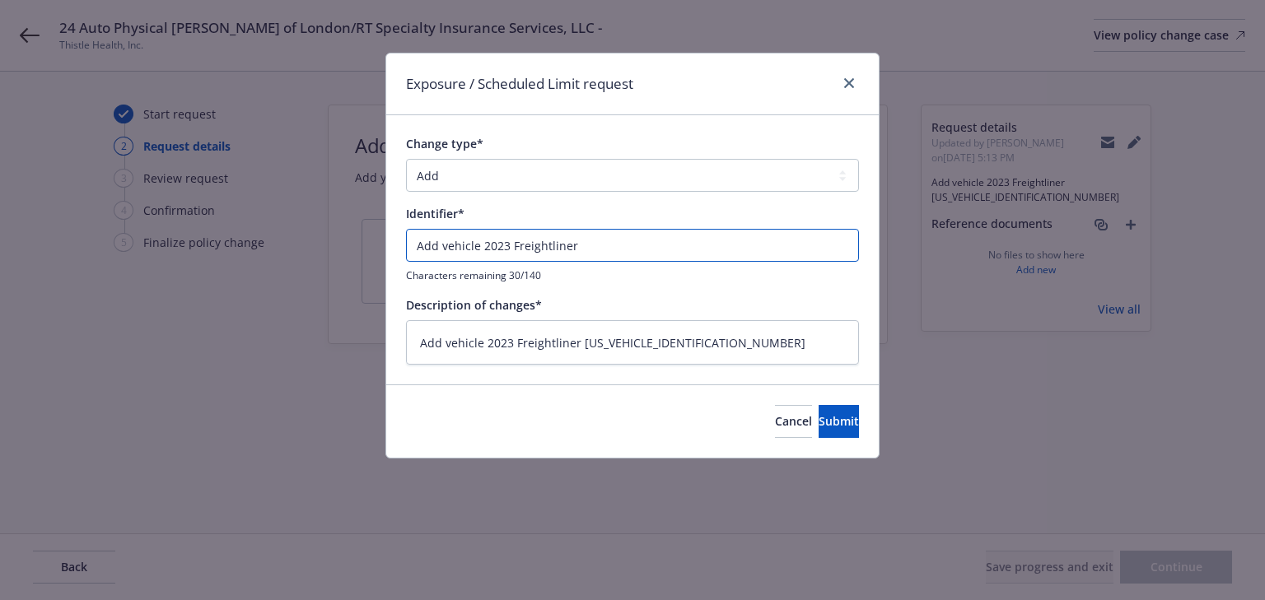
type textarea "x"
type input "Add vehicle 2023 Freightliner v"
type textarea "x"
type input "Add vehicle 2023 Freightliner vi"
type textarea "x"
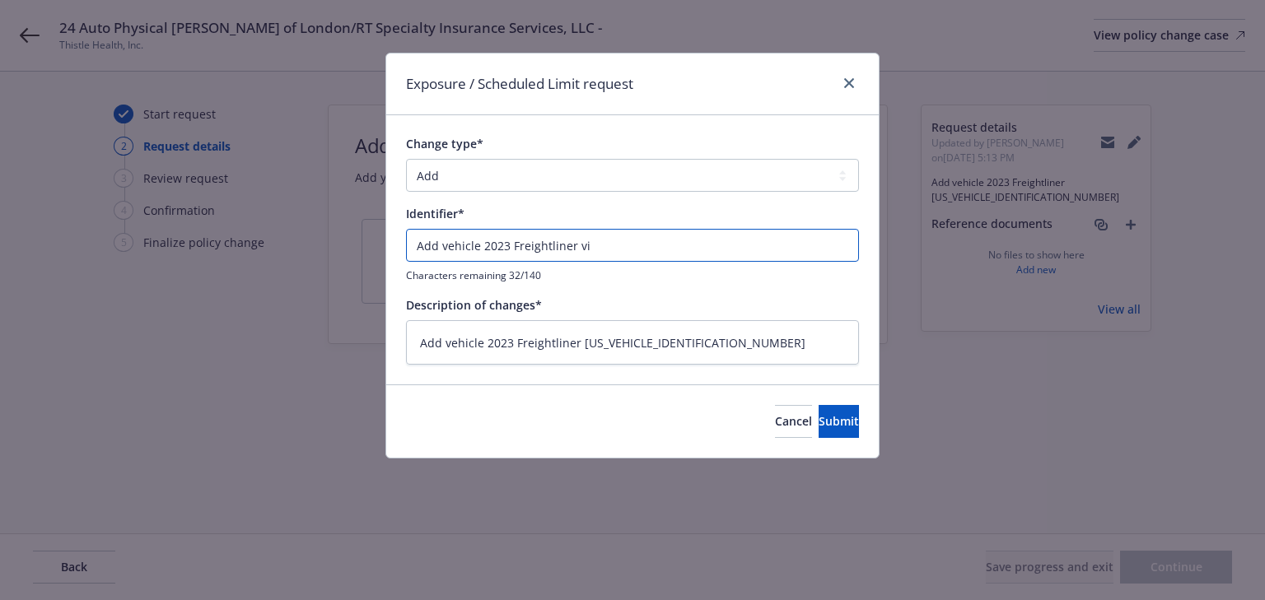
type input "Add vehicle 2023 Freightliner vin"
type textarea "x"
type input "Add vehicle 2023 Freightliner vin#"
type textarea "x"
type input "Add vehicle 2023 Freightliner vin#9"
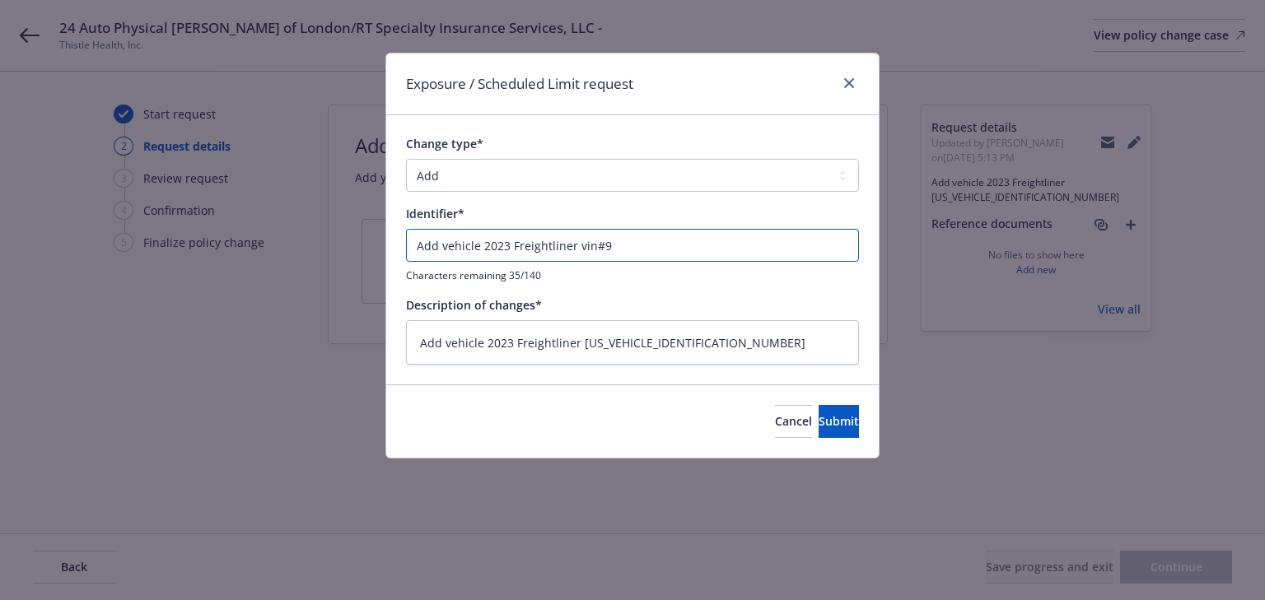
type textarea "x"
type input "Add vehicle 2023 Freightliner vin#93"
type textarea "x"
type input "Add vehicle 2023 Freightliner vin#937"
type textarea "x"
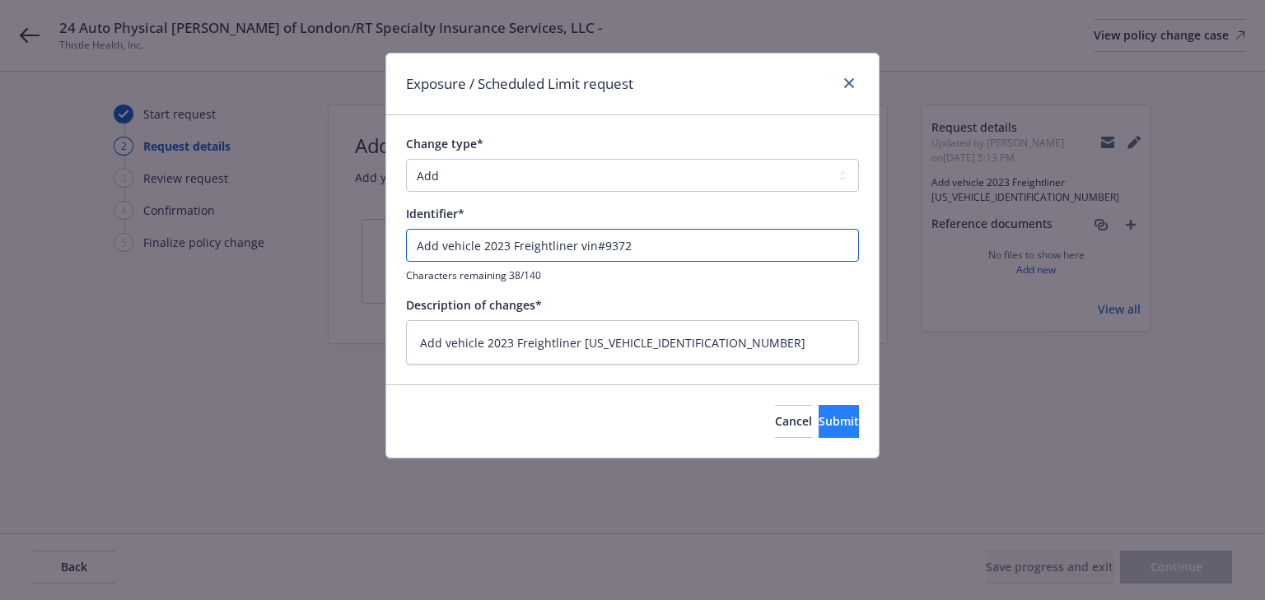
type input "Add vehicle 2023 Freightliner vin#9372"
click at [823, 429] on button "Submit" at bounding box center [839, 421] width 40 height 33
type textarea "x"
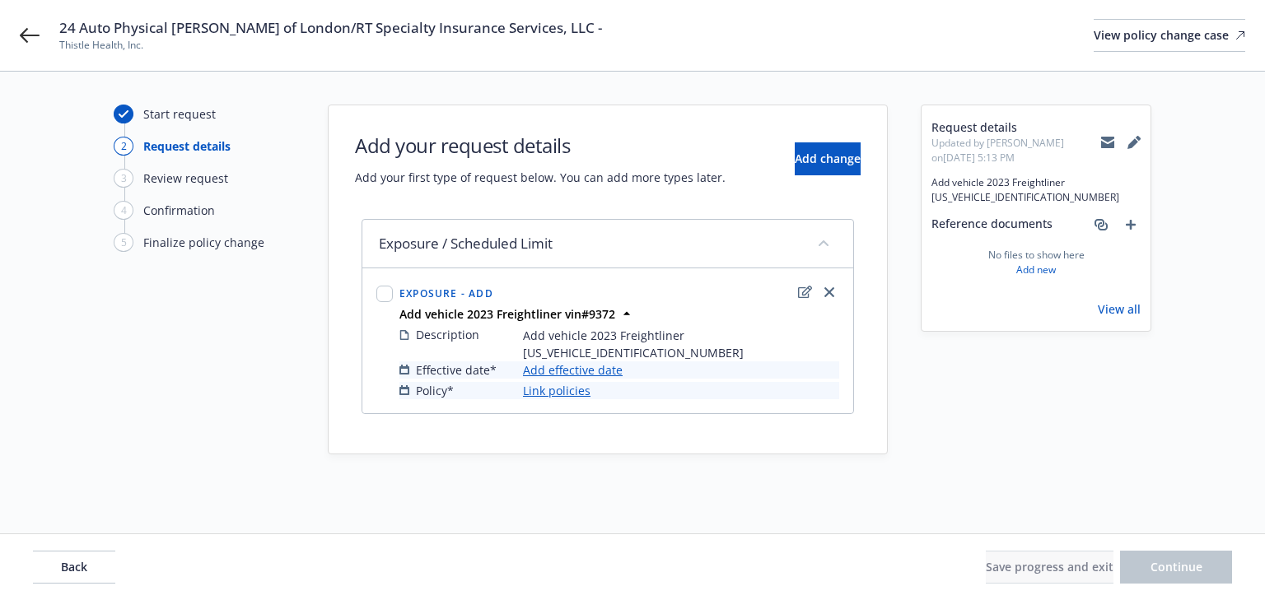
click at [603, 362] on link "Add effective date" at bounding box center [573, 370] width 100 height 17
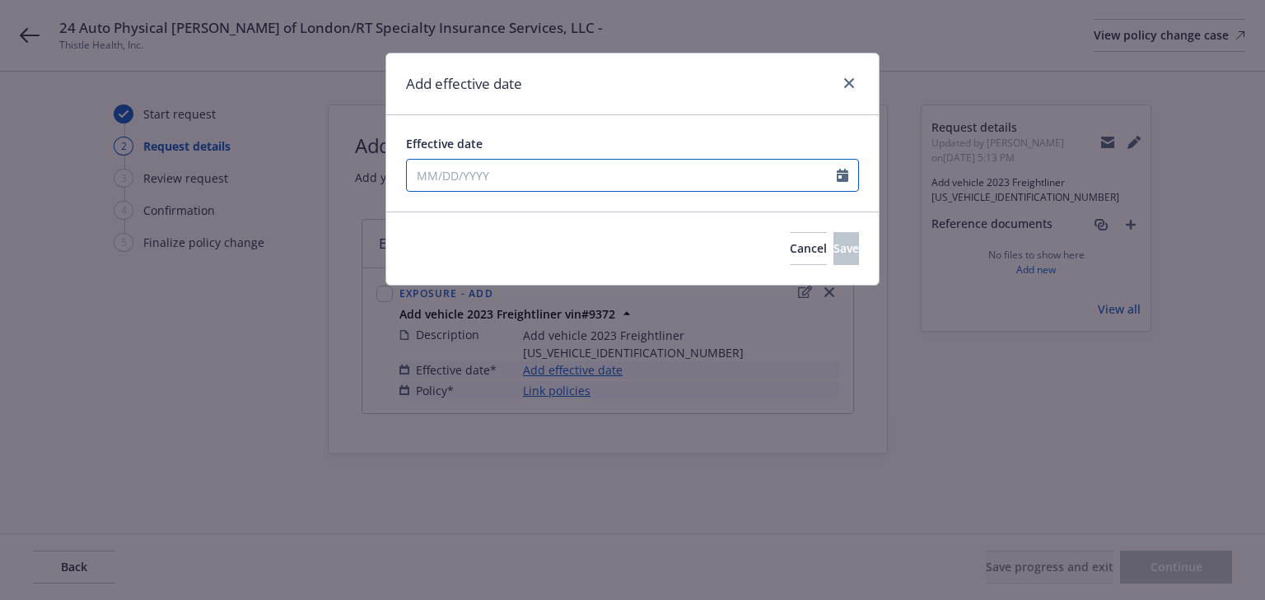
drag, startPoint x: 500, startPoint y: 178, endPoint x: 474, endPoint y: 178, distance: 26.4
click at [500, 177] on input "Effective date" at bounding box center [622, 175] width 430 height 31
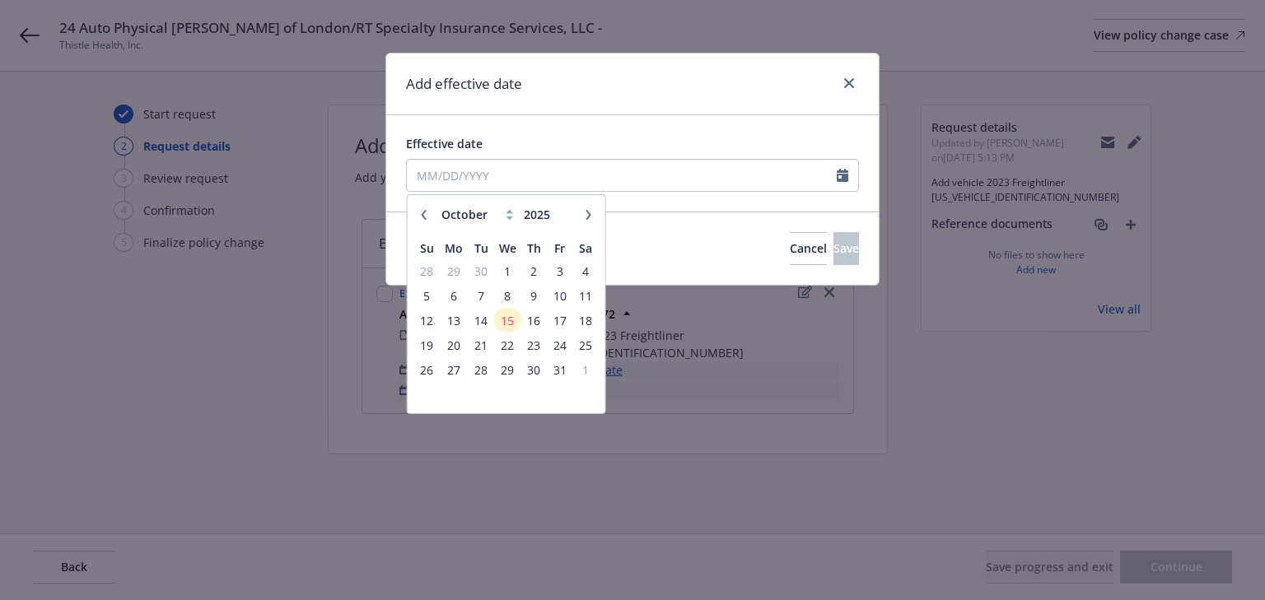
click at [417, 213] on button "button" at bounding box center [424, 215] width 20 height 20
select select "7"
click at [510, 272] on span "2" at bounding box center [508, 271] width 24 height 21
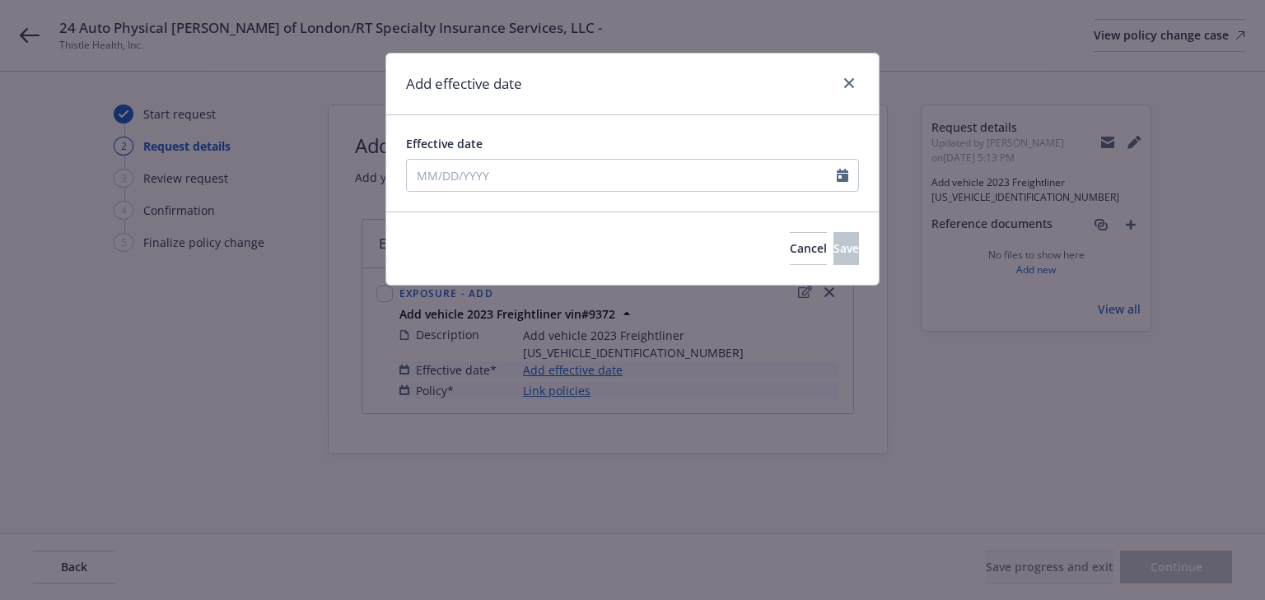
type input "[DATE]"
click at [844, 250] on button "Save" at bounding box center [846, 248] width 26 height 33
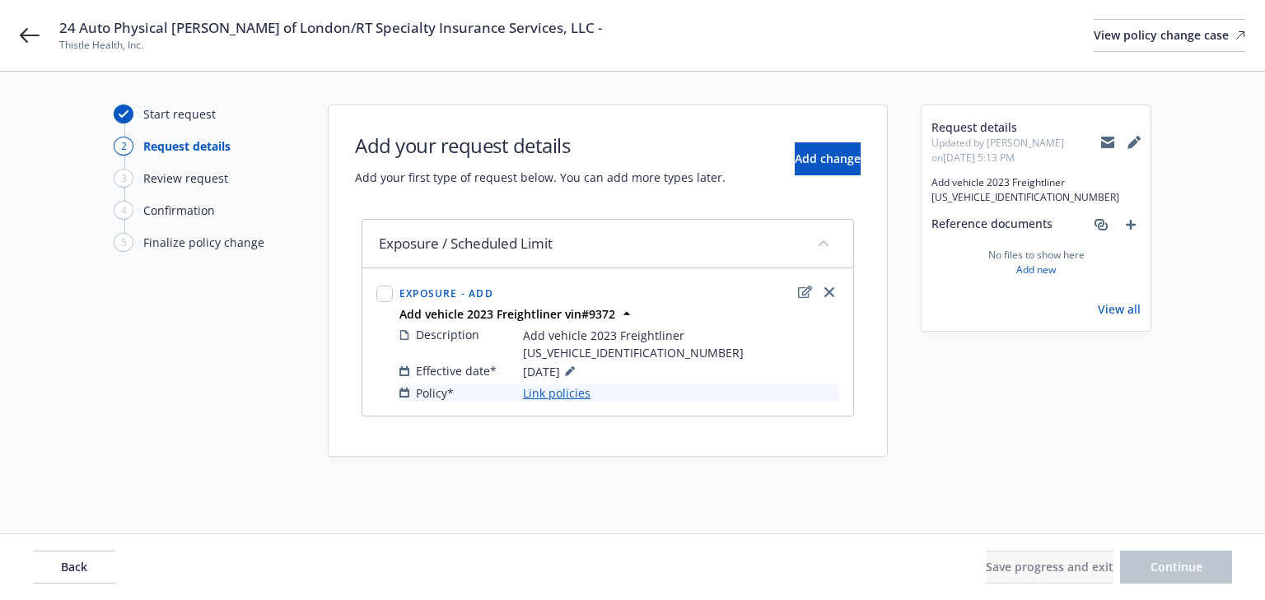
click at [568, 385] on link "Link policies" at bounding box center [557, 393] width 68 height 17
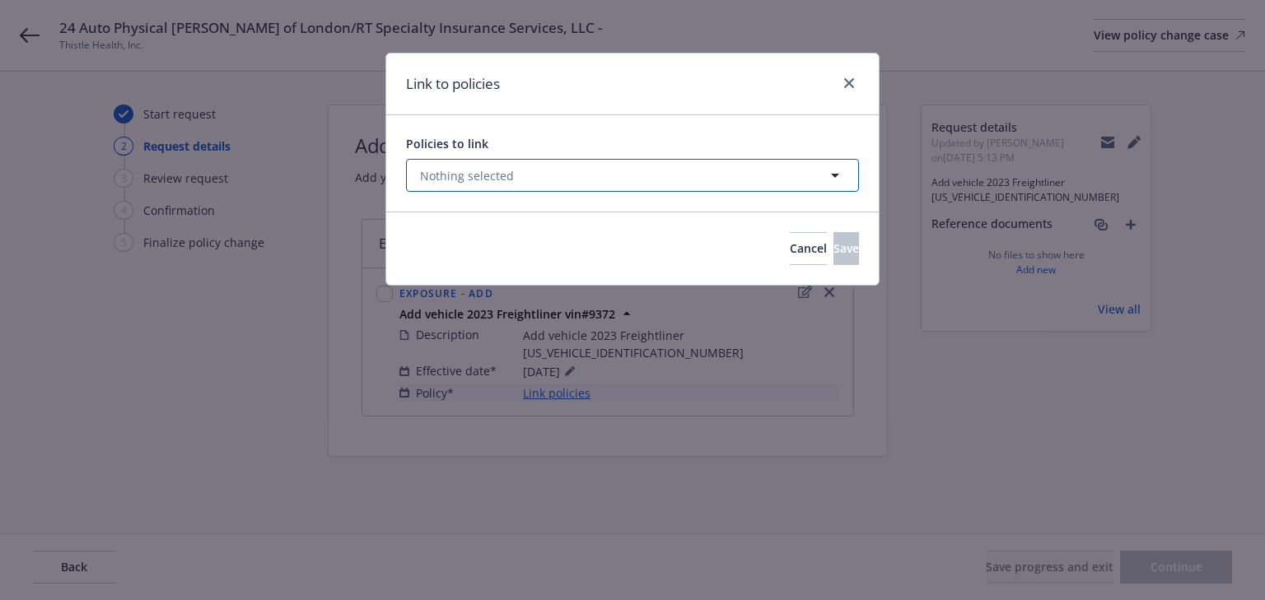
click at [611, 179] on button "Nothing selected" at bounding box center [632, 175] width 453 height 33
select select "ACTIVE"
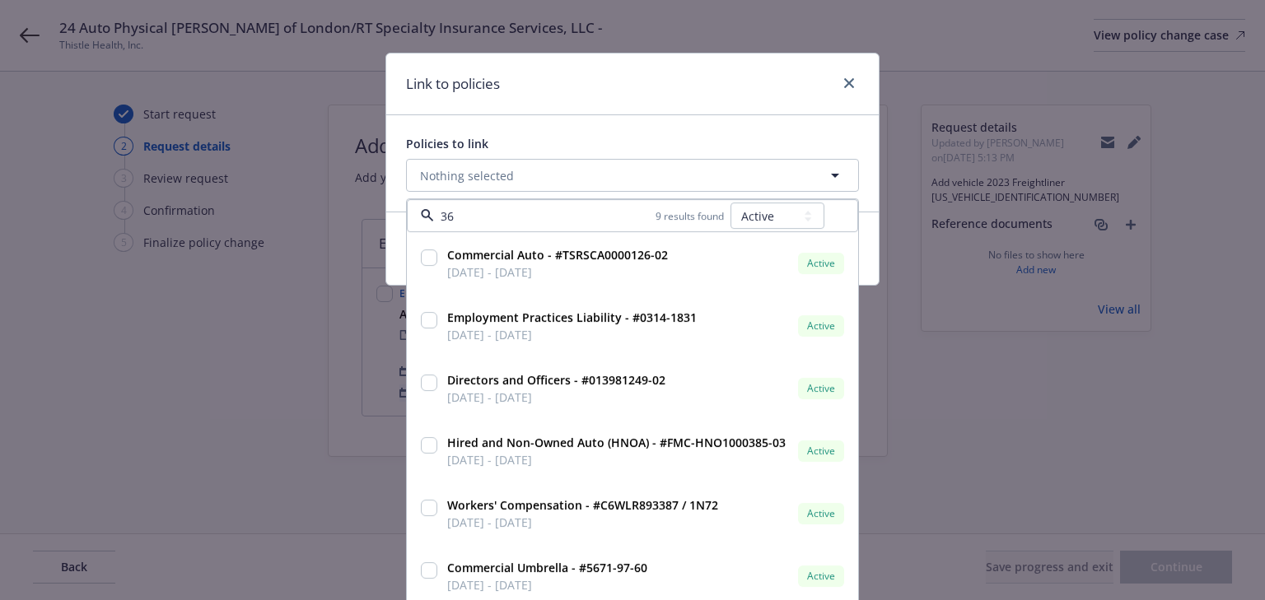
type input "364"
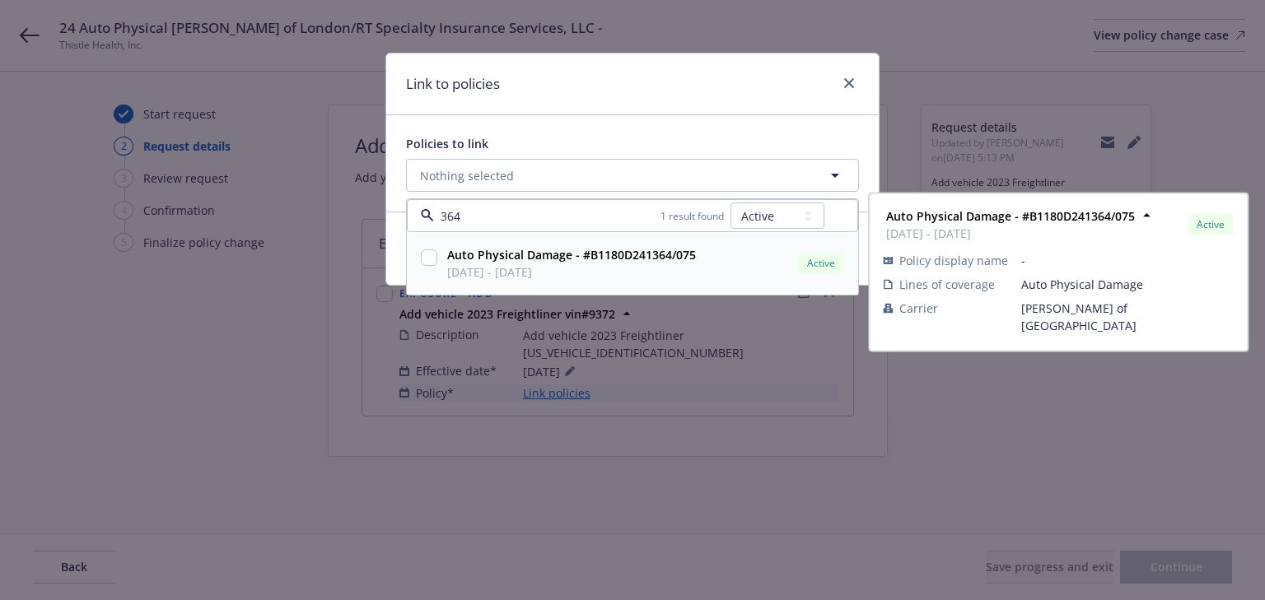
click at [428, 254] on input "checkbox" at bounding box center [429, 258] width 16 height 16
checkbox input "true"
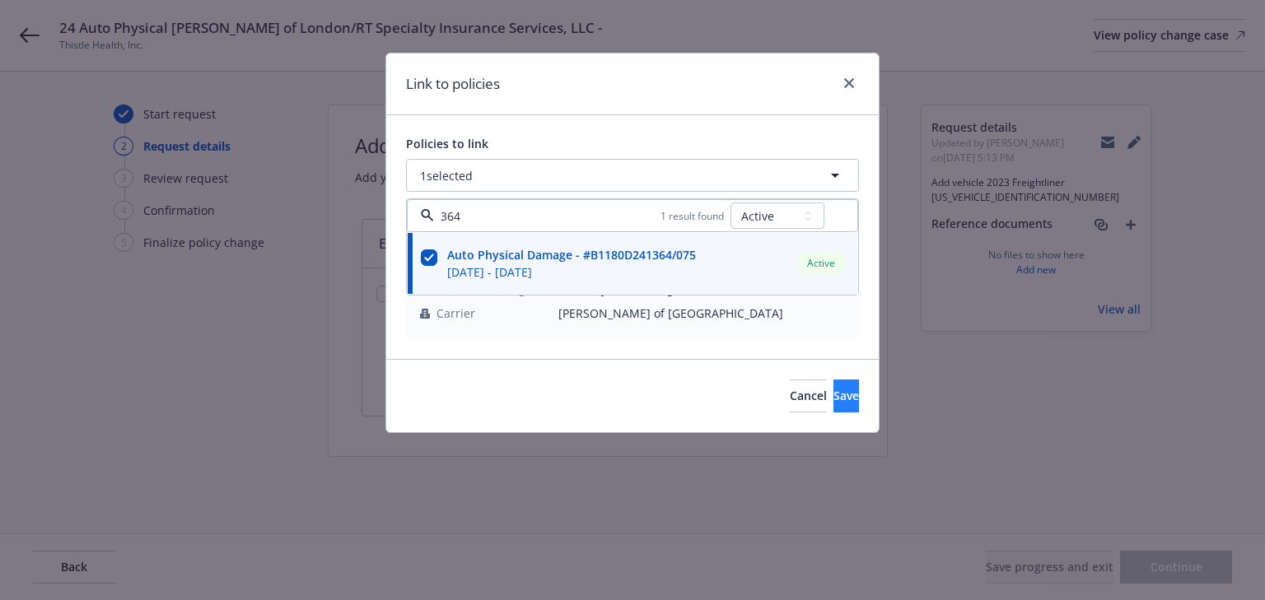
type input "364"
click at [833, 394] on span "Save" at bounding box center [846, 396] width 26 height 16
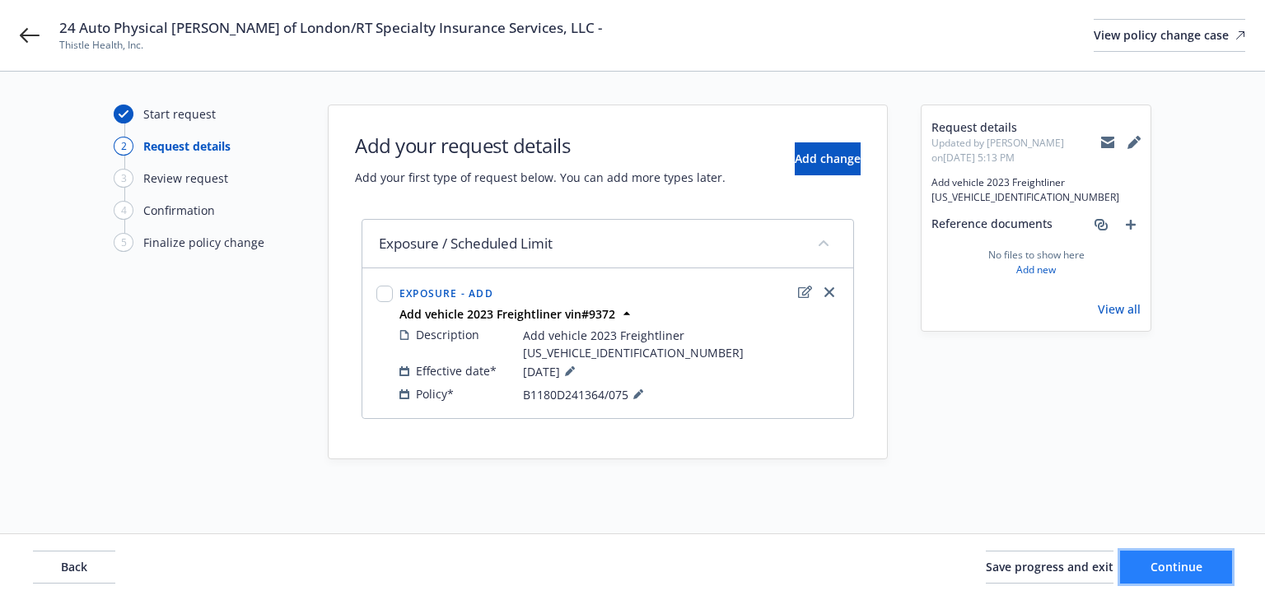
click at [1221, 560] on button "Continue" at bounding box center [1176, 567] width 112 height 33
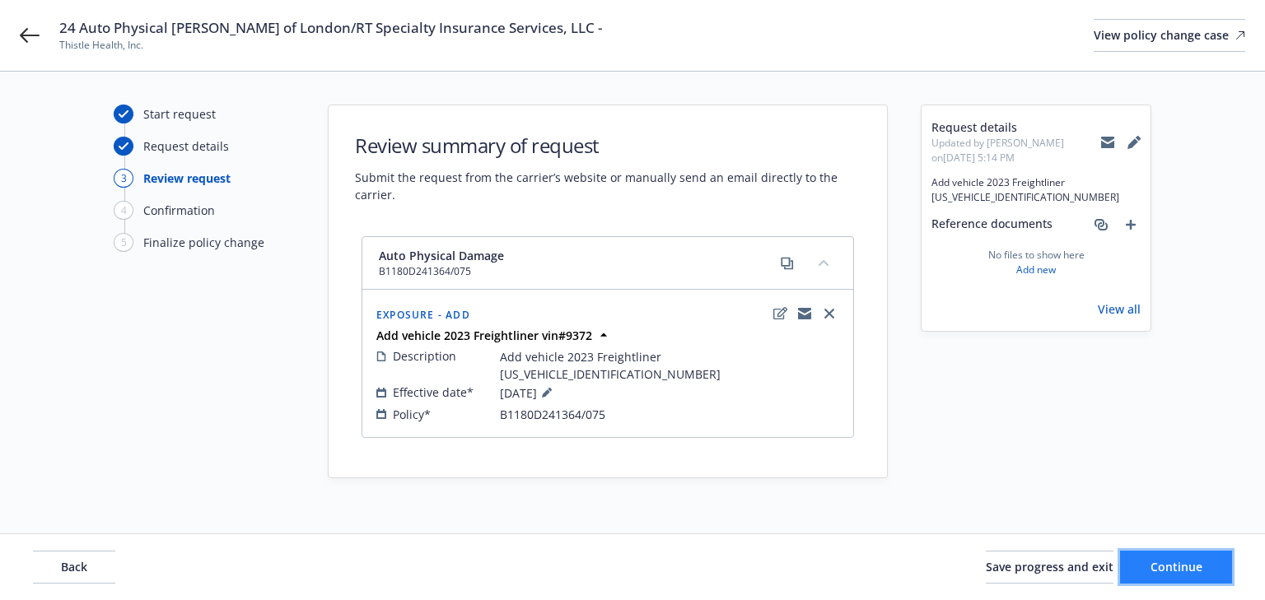
click at [1192, 570] on span "Continue" at bounding box center [1176, 567] width 52 height 16
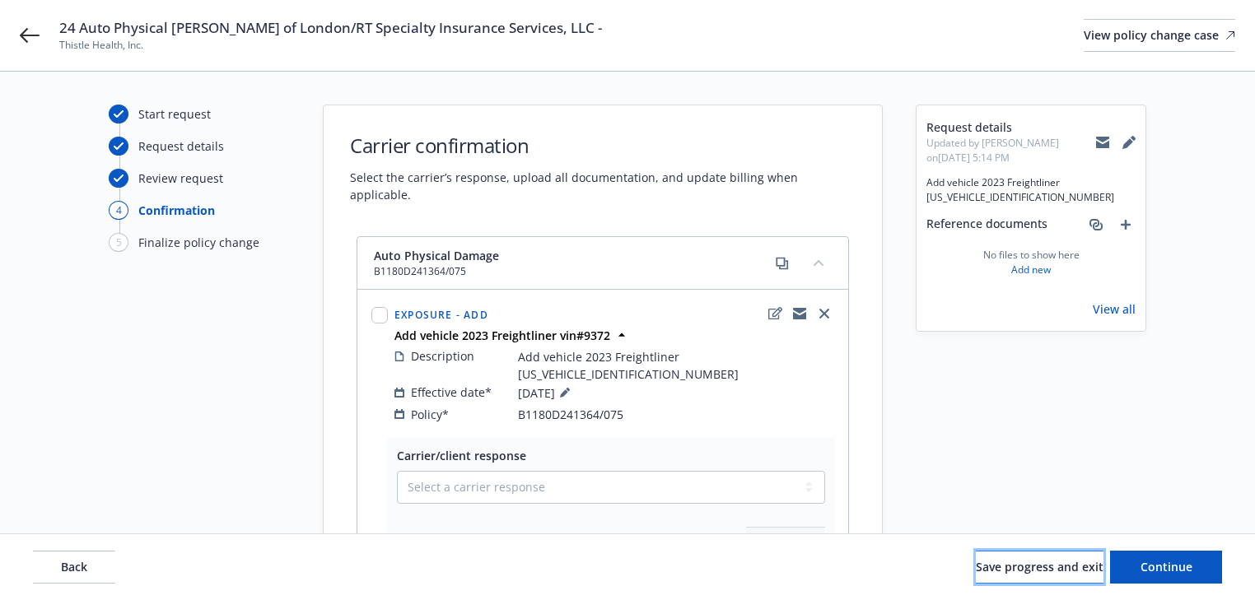
click at [1024, 571] on span "Save progress and exit" at bounding box center [1040, 567] width 128 height 16
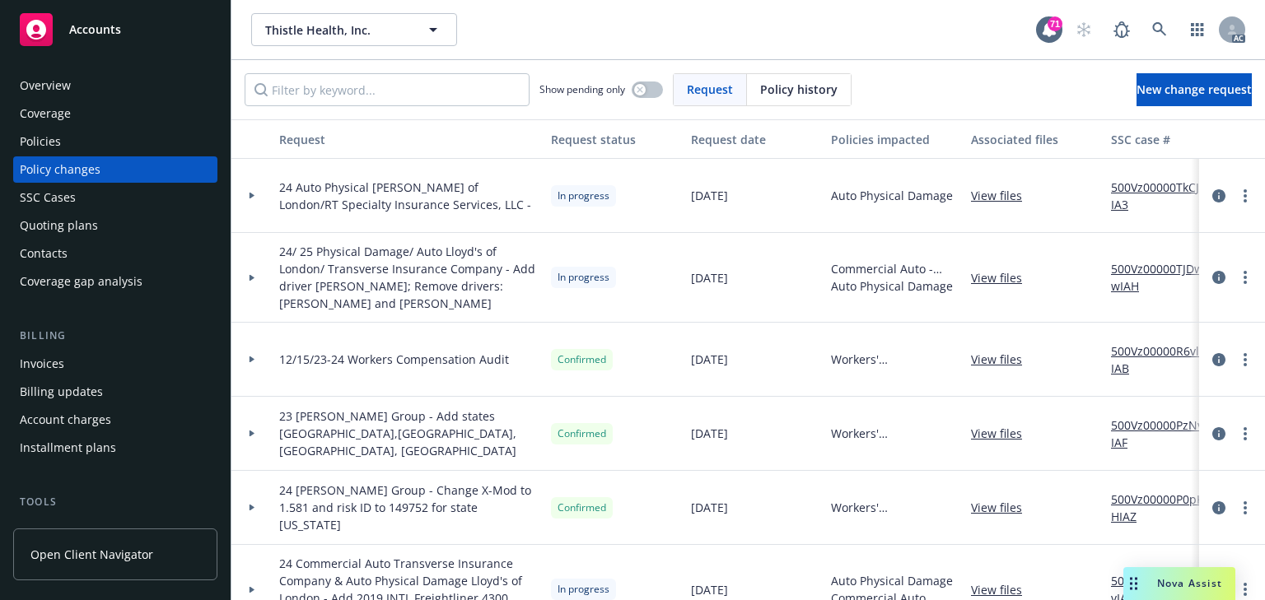
click at [1149, 188] on link "500Vz00000TkCJRIA3" at bounding box center [1166, 196] width 110 height 35
click at [1235, 198] on link "more" at bounding box center [1245, 196] width 20 height 20
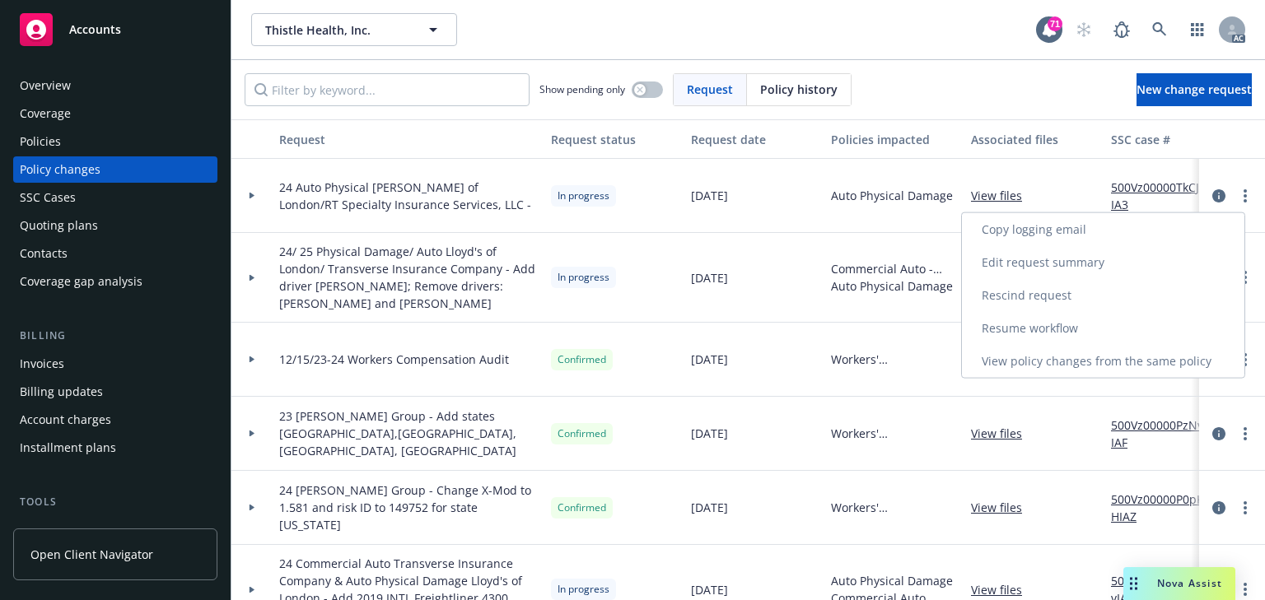
click at [1024, 325] on link "Resume workflow" at bounding box center [1103, 328] width 282 height 33
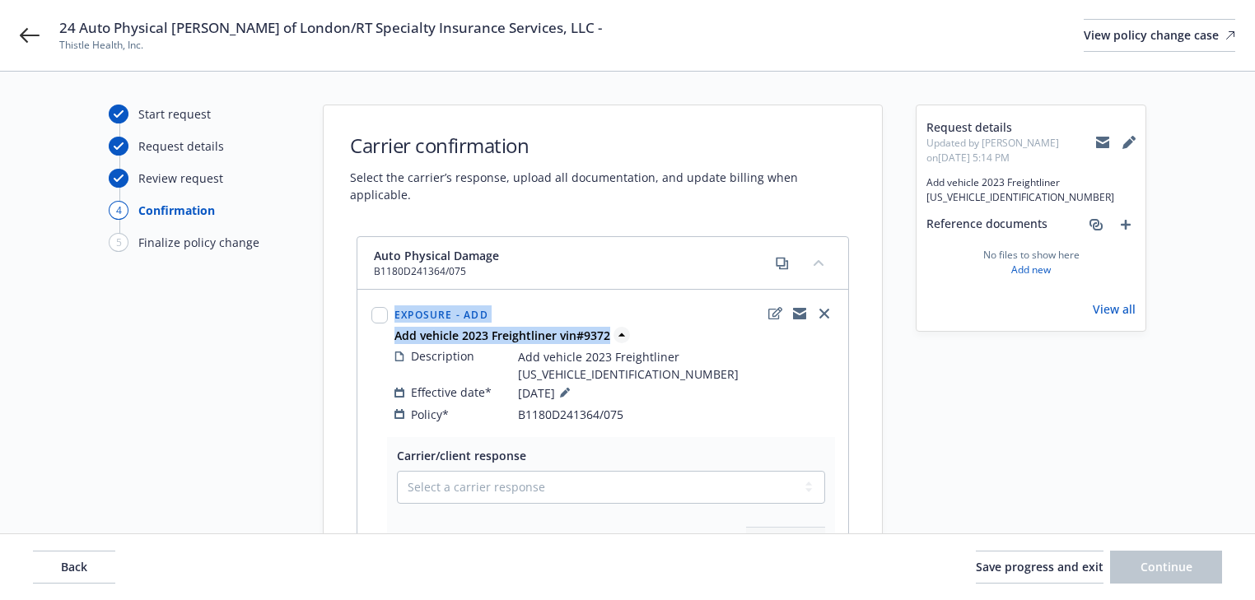
drag, startPoint x: 379, startPoint y: 319, endPoint x: 606, endPoint y: 313, distance: 227.4
click at [606, 313] on div "Exposure - Add Add vehicle 2023 Freightliner vin#9372 Description Add vehicle 2…" at bounding box center [602, 364] width 469 height 126
click at [615, 301] on div "Exposure - Add" at bounding box center [614, 314] width 446 height 26
drag, startPoint x: 608, startPoint y: 320, endPoint x: 394, endPoint y: 324, distance: 214.2
click at [394, 328] on strong "Add vehicle 2023 Freightliner vin#9372" at bounding box center [502, 336] width 216 height 16
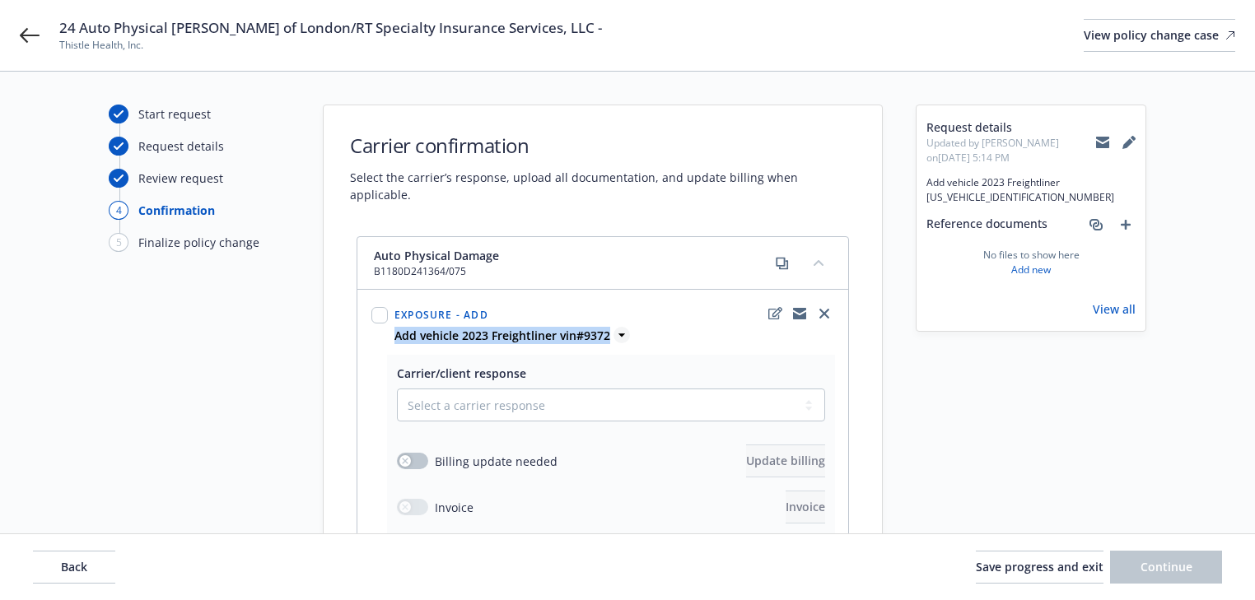
copy strong "Add vehicle 2023 Freightliner vin#9372"
click at [63, 568] on span "Back" at bounding box center [74, 567] width 26 height 16
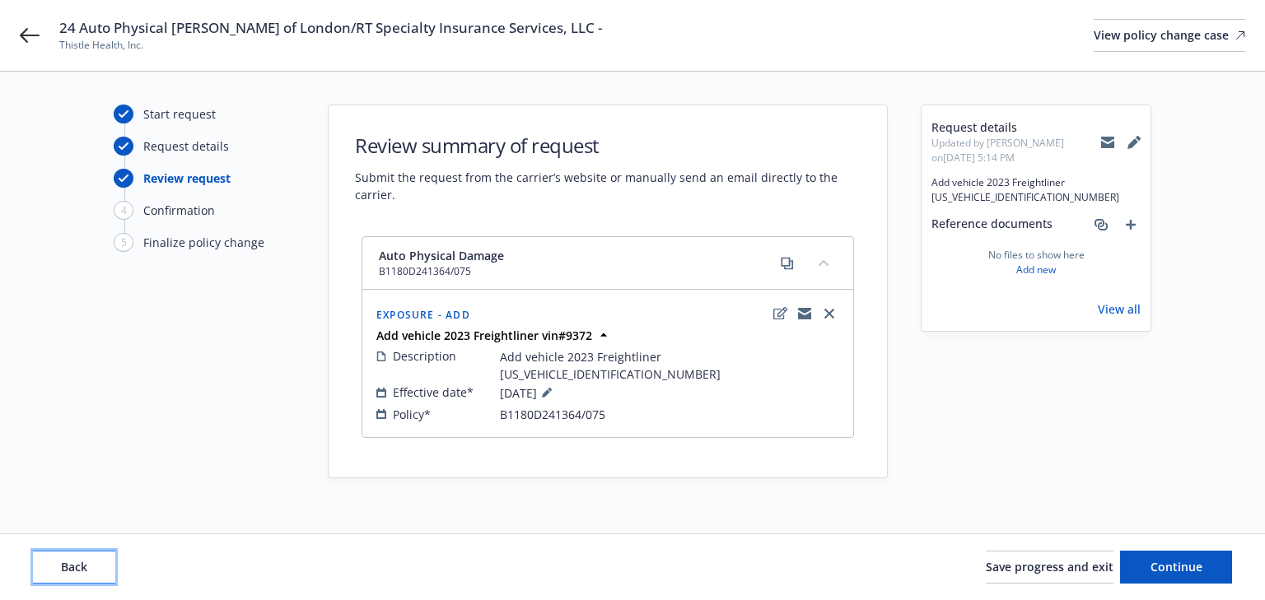
click at [63, 568] on span "Back" at bounding box center [74, 567] width 26 height 16
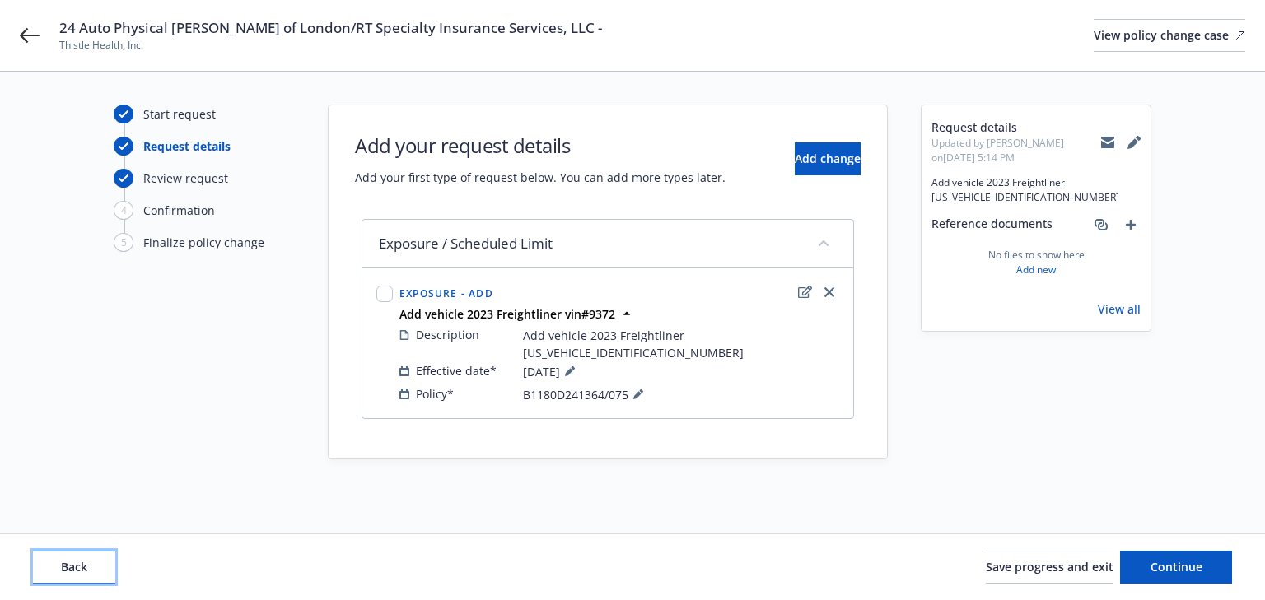
click at [63, 568] on span "Back" at bounding box center [74, 567] width 26 height 16
type textarea "x"
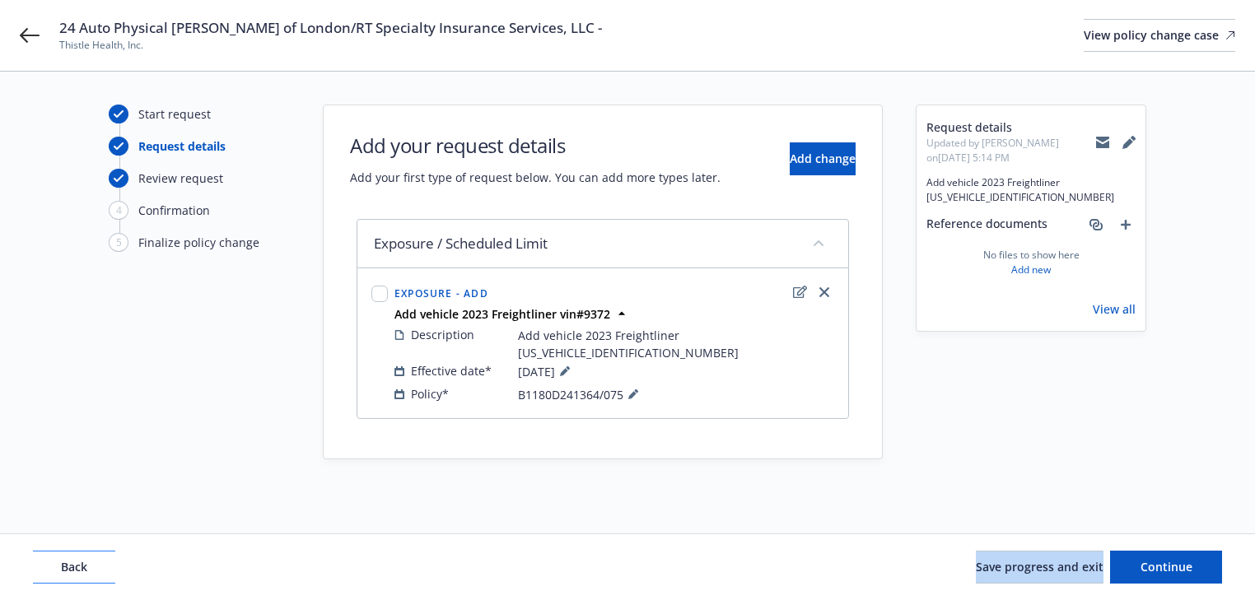
click at [63, 568] on div "Back Save progress and exit Continue" at bounding box center [627, 567] width 1189 height 33
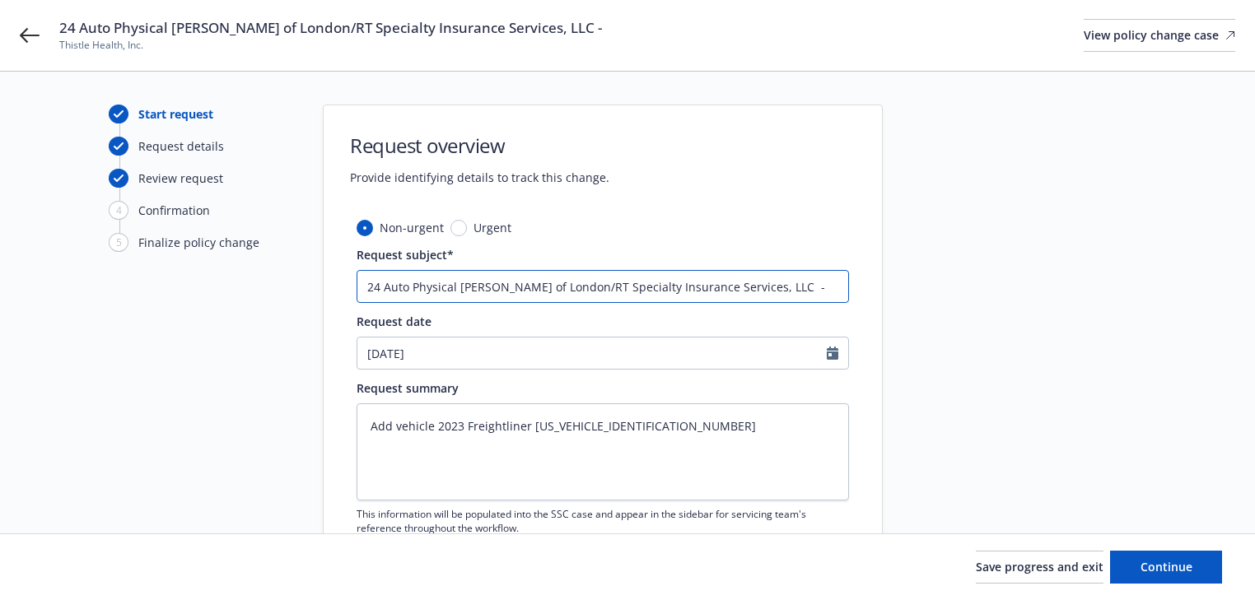
click at [821, 299] on input "24 Auto Physical [PERSON_NAME] of London/RT Specialty Insurance Services, LLC -" at bounding box center [603, 286] width 492 height 33
paste input "Add vehicle 2023 Freightliner vin#9372"
type input "24 Auto Physical [PERSON_NAME] of London/RT Specialty Insurance Services, LLC -…"
type textarea "x"
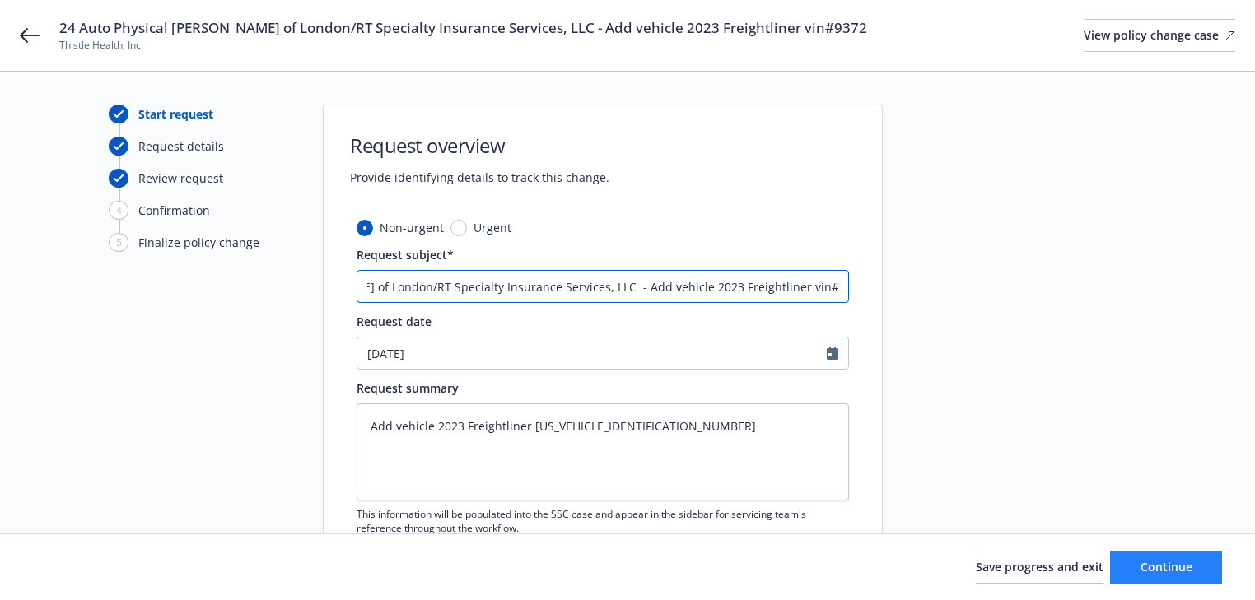
type input "24 Auto Physical [PERSON_NAME] of London/RT Specialty Insurance Services, LLC -…"
click at [1189, 576] on button "Continue" at bounding box center [1166, 567] width 112 height 33
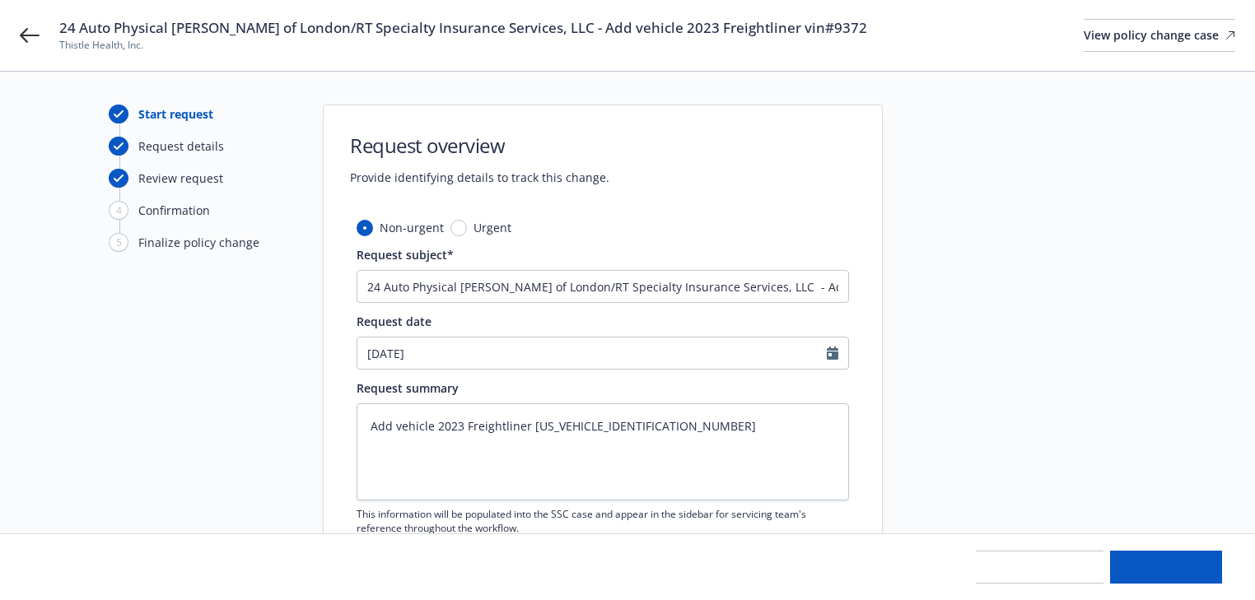
type textarea "x"
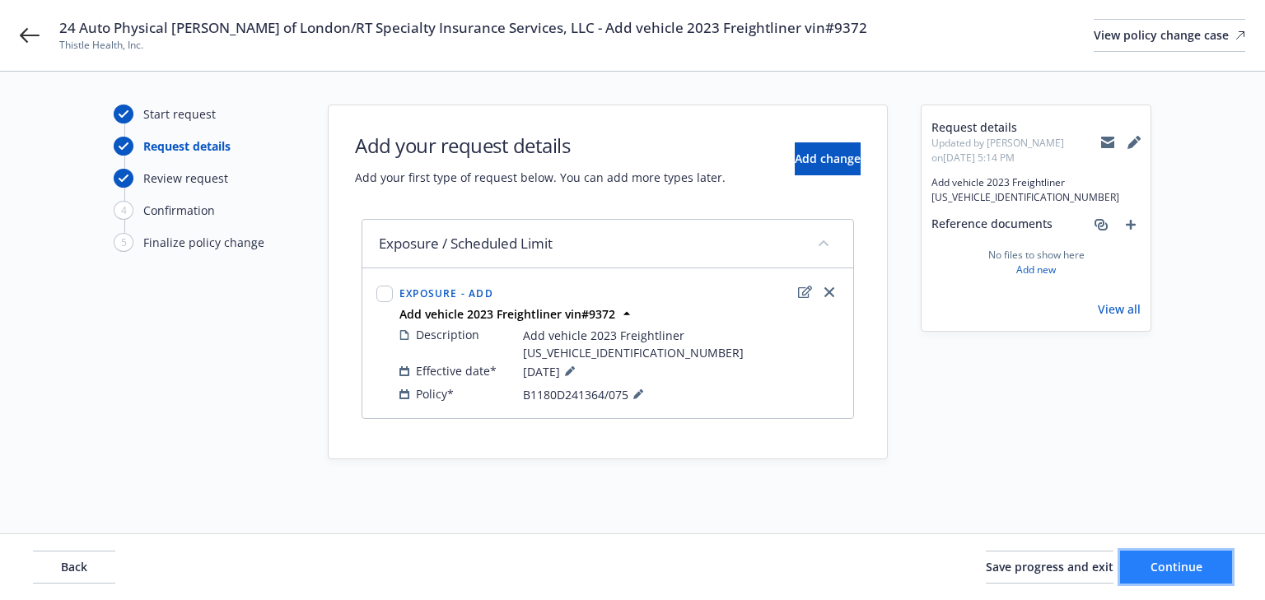
click at [1171, 572] on span "Continue" at bounding box center [1176, 567] width 52 height 16
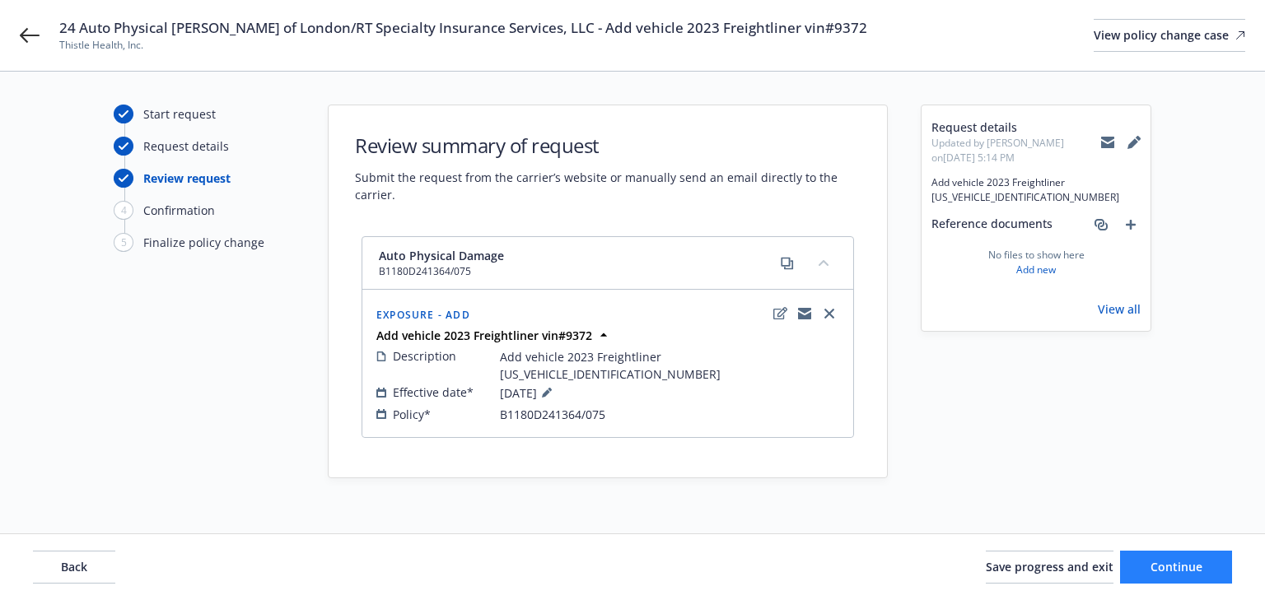
click at [1166, 584] on div "Back Save progress and exit Continue" at bounding box center [632, 567] width 1265 height 66
click at [1164, 565] on span "Continue" at bounding box center [1176, 567] width 52 height 16
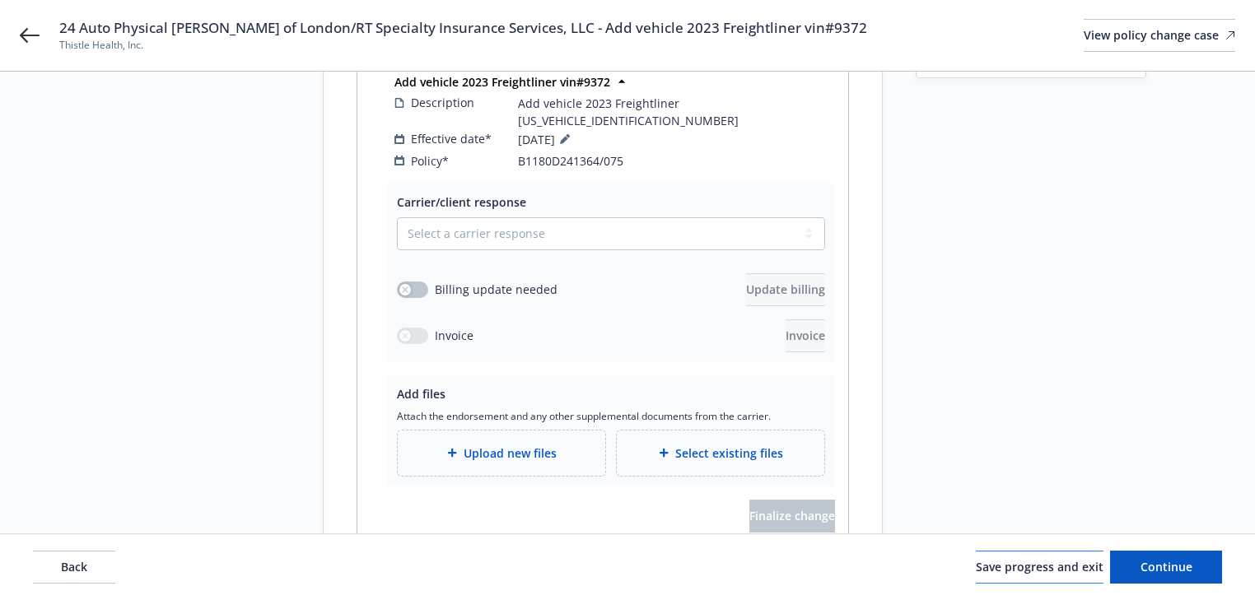
scroll to position [264, 0]
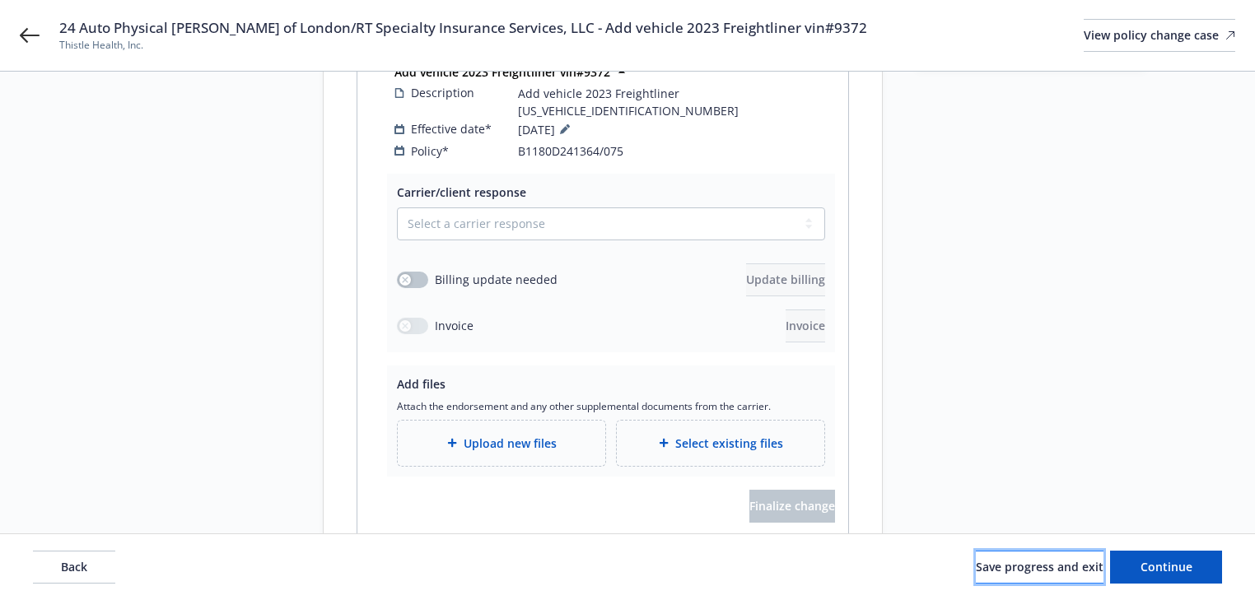
click at [1023, 572] on span "Save progress and exit" at bounding box center [1040, 567] width 128 height 16
